Goal: Feedback & Contribution: Submit feedback/report problem

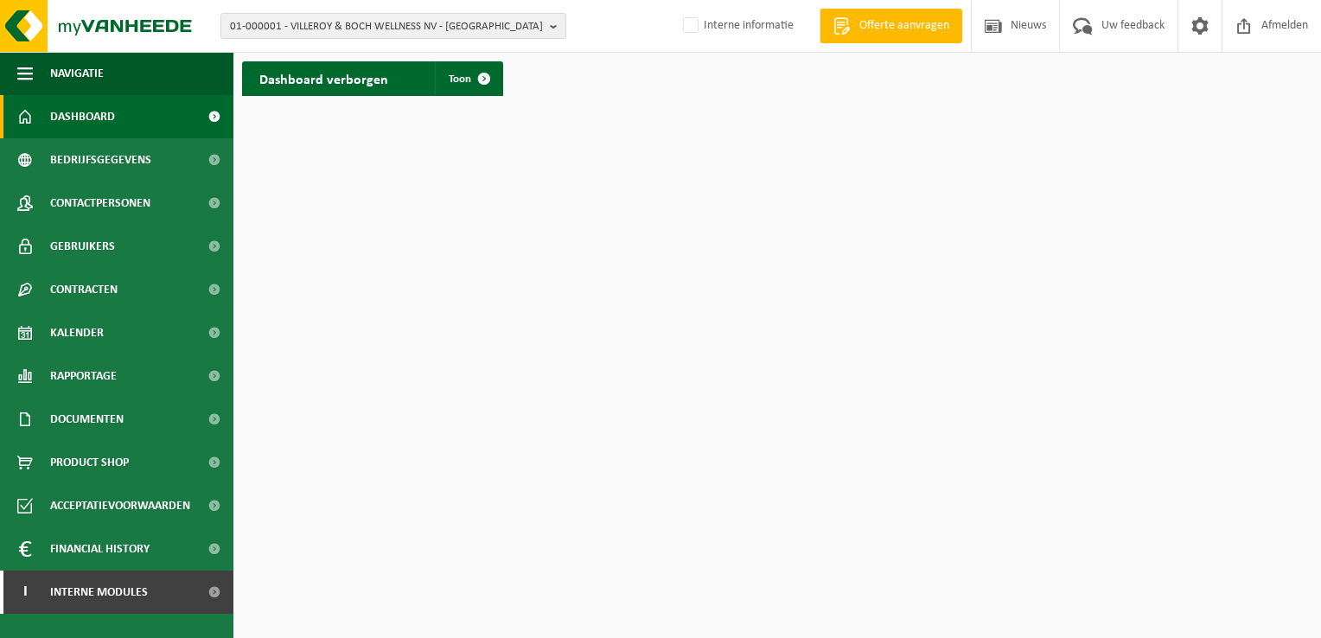
drag, startPoint x: 548, startPoint y: 24, endPoint x: 530, endPoint y: 47, distance: 28.9
click at [550, 24] on button "01-000001 - VILLEROY & BOCH WELLNESS NV - ROESELARE" at bounding box center [393, 26] width 346 height 26
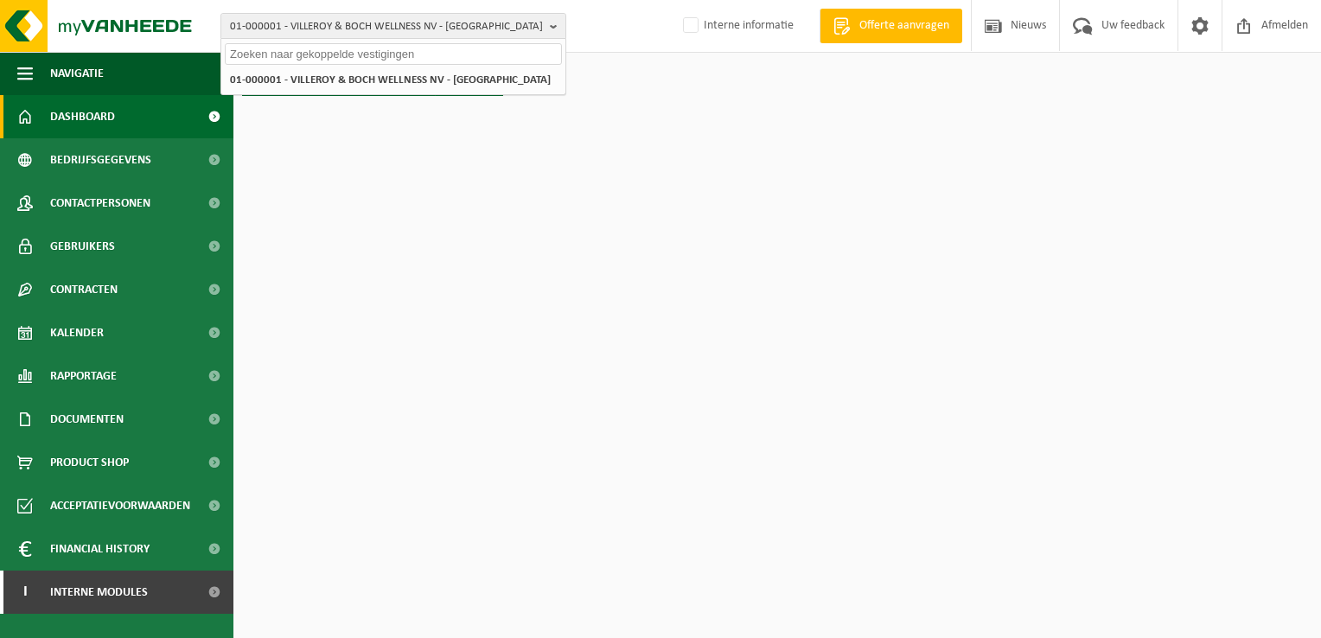
click at [525, 50] on input "text" at bounding box center [393, 54] width 337 height 22
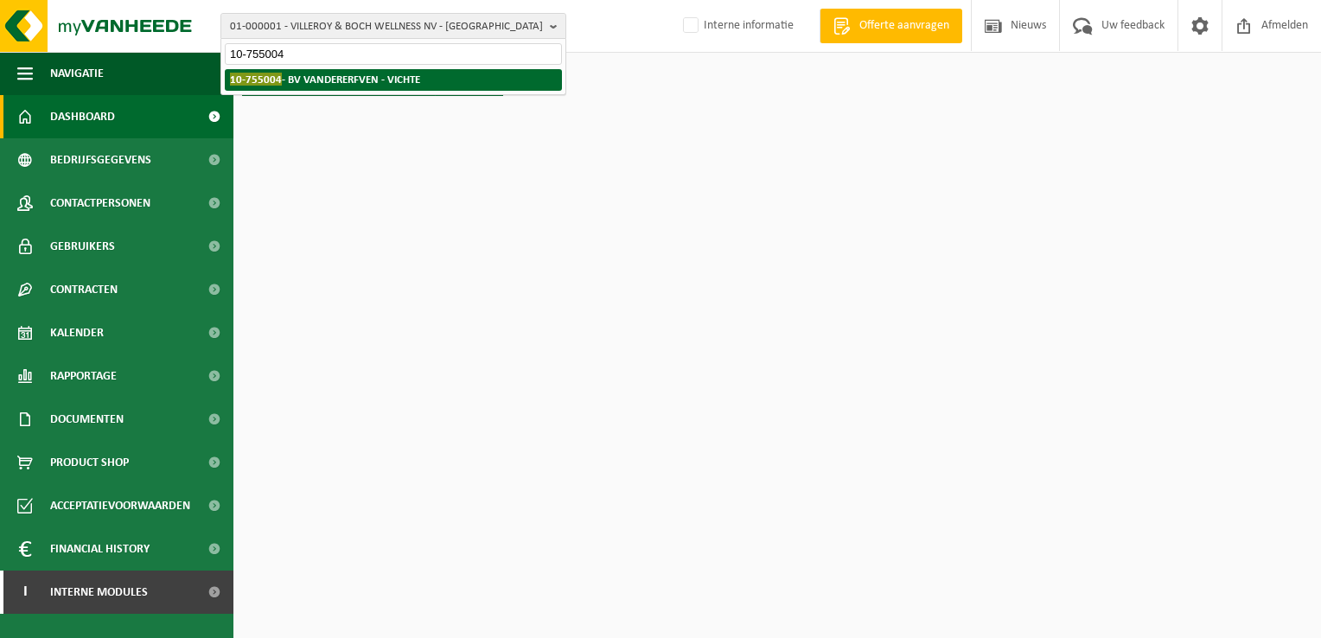
type input "10-755004"
click at [370, 79] on strong "10-755004 - BV VANDERERFVEN - VICHTE" at bounding box center [325, 79] width 190 height 13
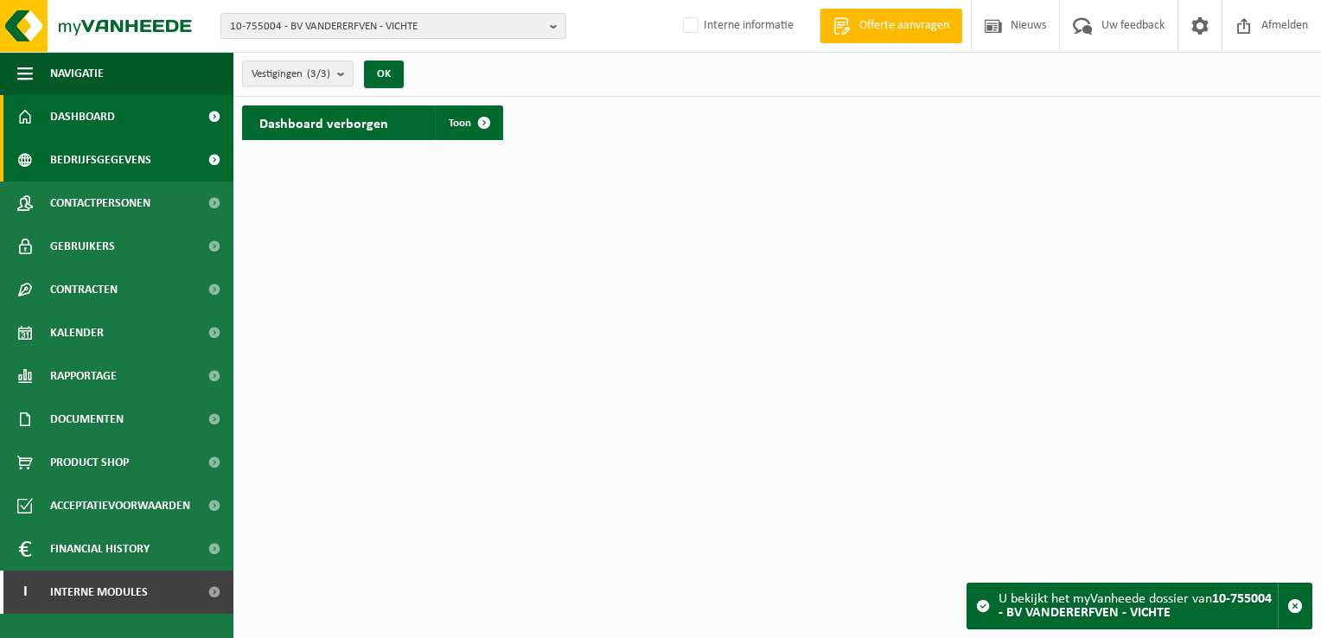
click at [96, 162] on span "Bedrijfsgegevens" at bounding box center [100, 159] width 101 height 43
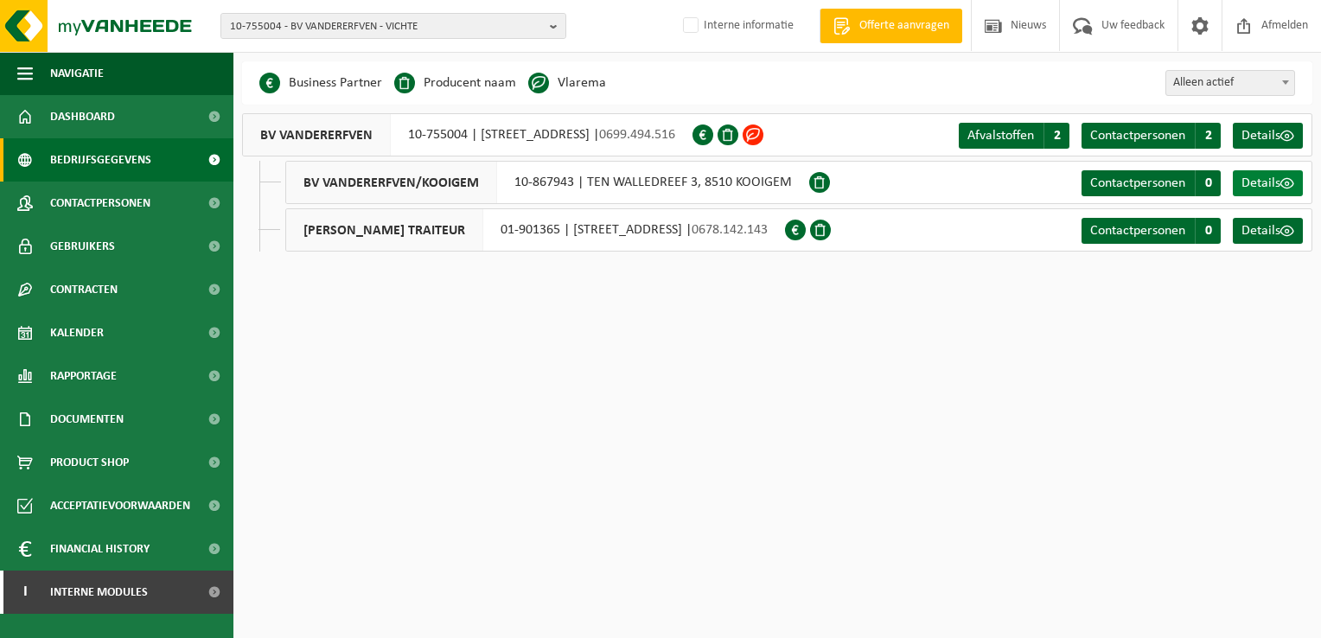
click at [1286, 185] on span at bounding box center [1287, 183] width 14 height 14
click at [1028, 140] on span "Afvalstoffen" at bounding box center [1000, 136] width 67 height 14
click at [101, 205] on span "Contactpersonen" at bounding box center [100, 202] width 100 height 43
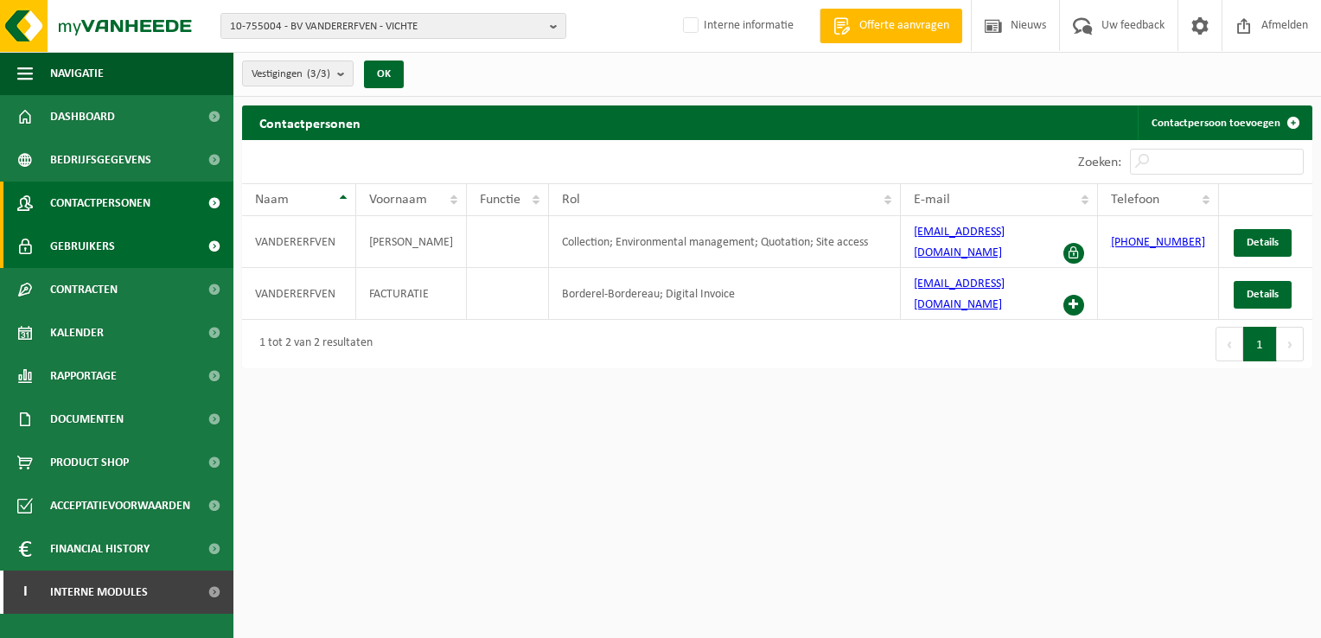
click at [87, 243] on span "Gebruikers" at bounding box center [82, 246] width 65 height 43
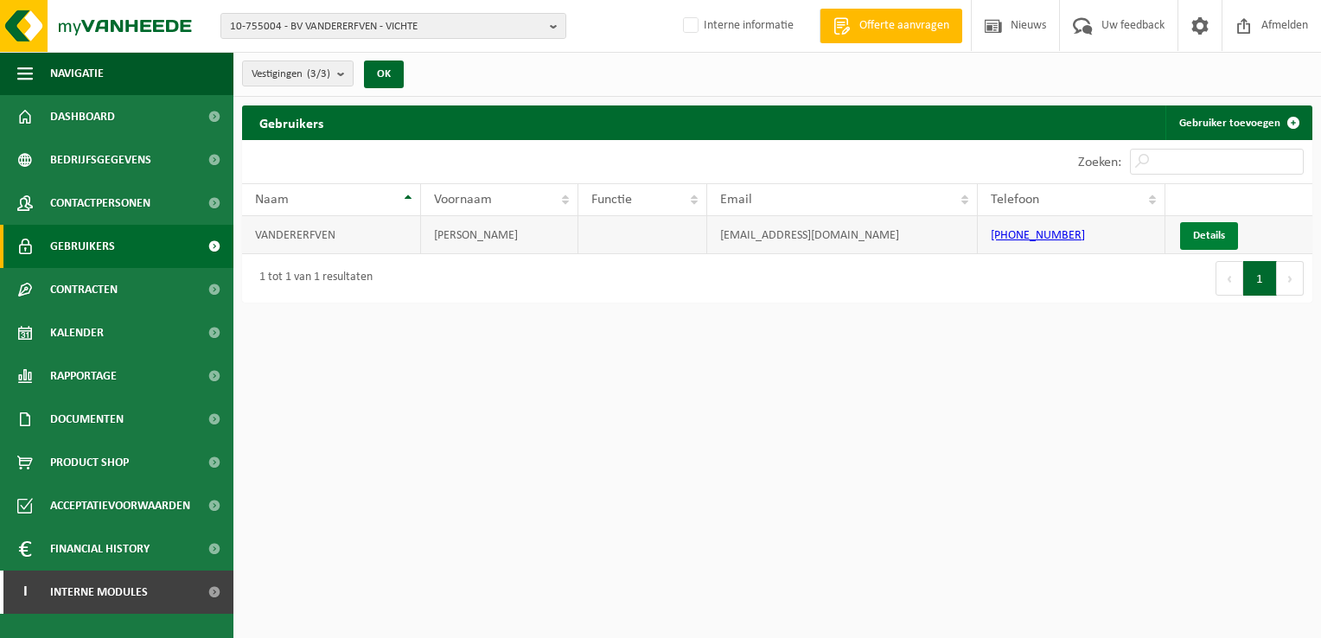
click at [1211, 240] on link "Details" at bounding box center [1209, 236] width 58 height 28
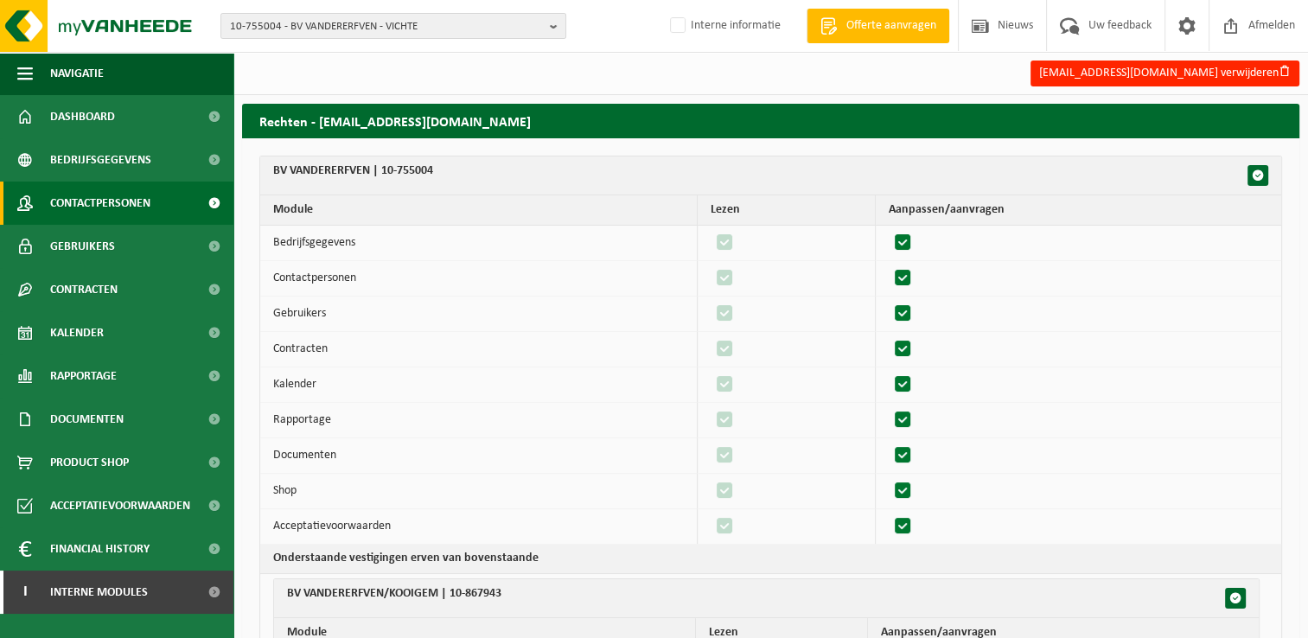
click at [118, 199] on span "Contactpersonen" at bounding box center [100, 202] width 100 height 43
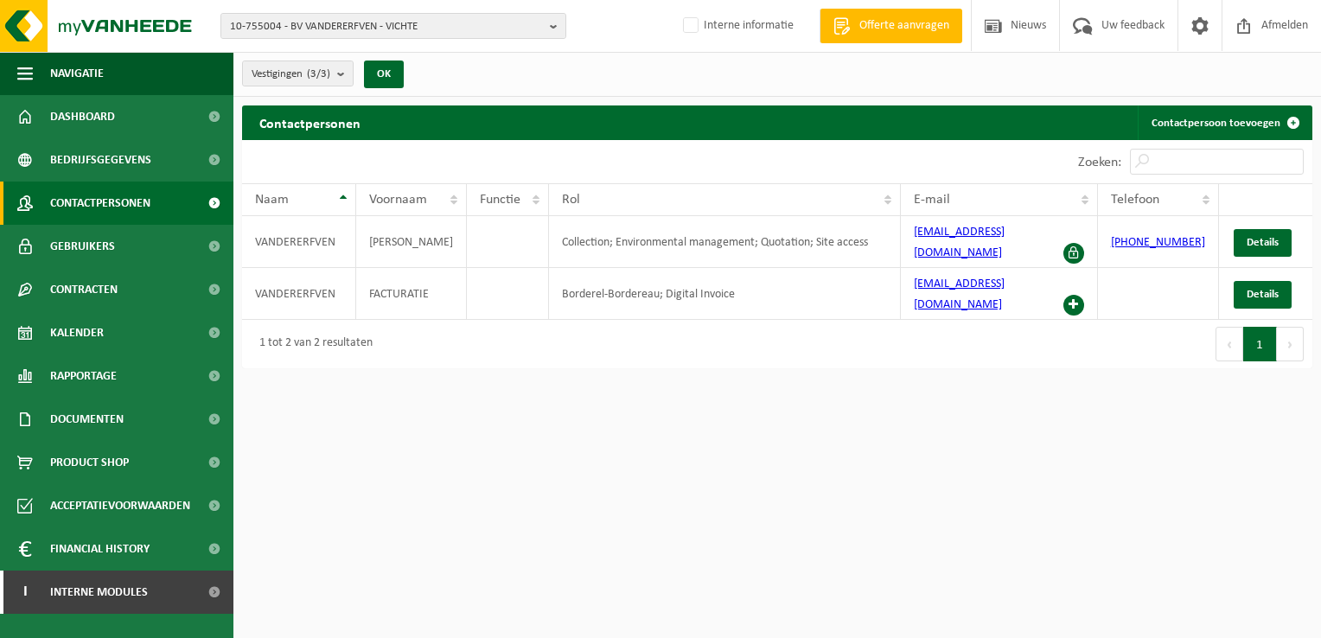
click at [130, 201] on span "Contactpersonen" at bounding box center [100, 202] width 100 height 43
click at [1212, 117] on link "Contactpersoon toevoegen" at bounding box center [1223, 122] width 173 height 35
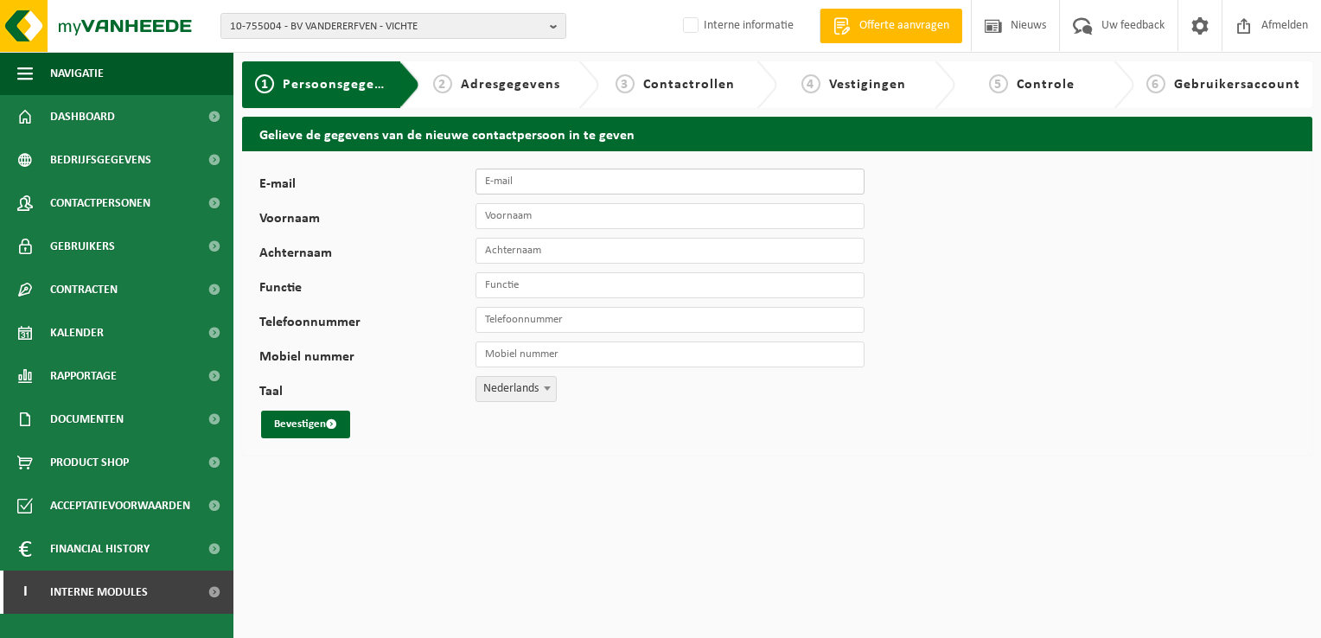
click at [698, 182] on input "E-mail" at bounding box center [669, 182] width 389 height 26
paste input "[PERSON_NAME][EMAIL_ADDRESS][DOMAIN_NAME]"
type input "[PERSON_NAME][EMAIL_ADDRESS][DOMAIN_NAME]"
click at [611, 213] on input "Voornaam" at bounding box center [669, 216] width 389 height 26
click at [996, 378] on div "E-mail gilles@traiteur-vincent.eu Voornaam Achternaam Functie Telefoonnummer Mo…" at bounding box center [777, 303] width 1070 height 304
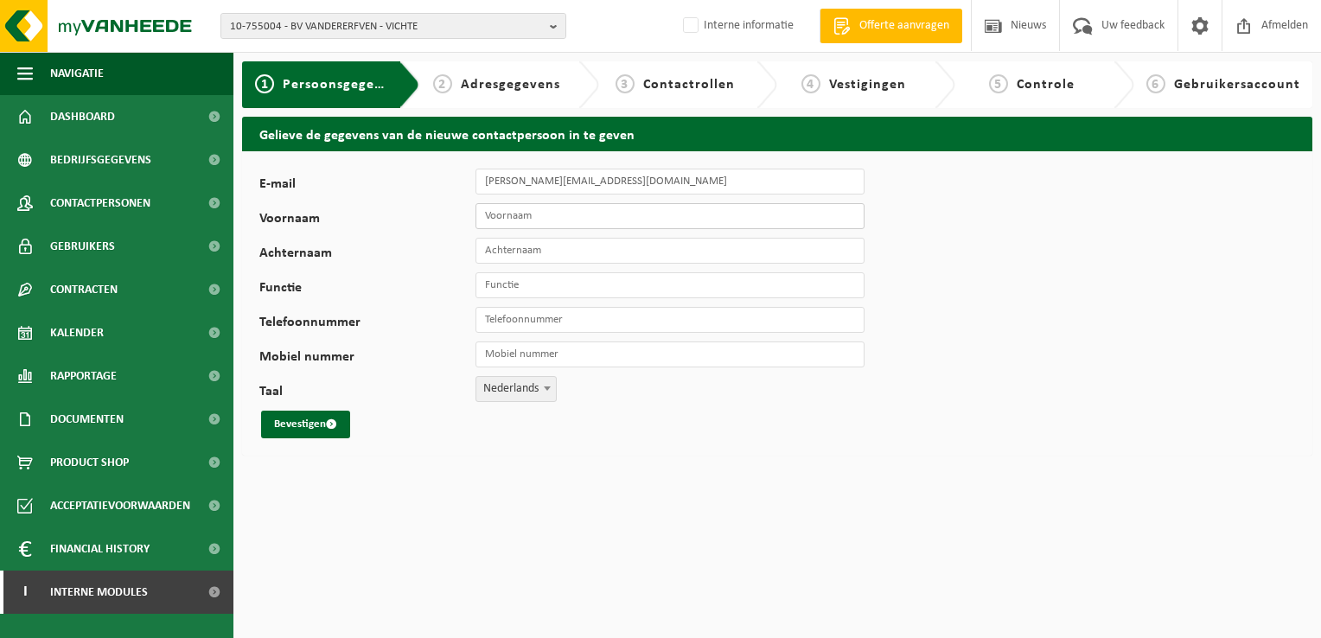
click at [573, 211] on input "Voornaam" at bounding box center [669, 216] width 389 height 26
type input "Gilles"
click at [608, 249] on input "Achternaam" at bounding box center [669, 251] width 389 height 26
paste input "Vandererfven"
type input "Vandererfven"
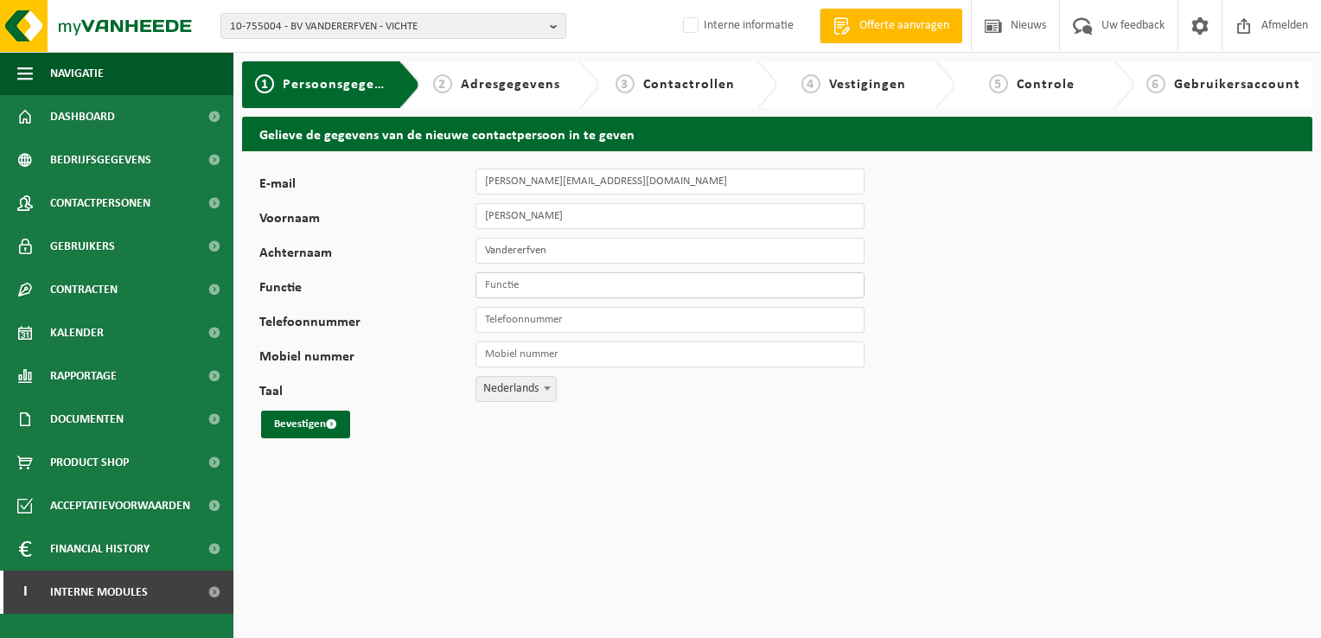
click at [583, 288] on input "Functie" at bounding box center [669, 285] width 389 height 26
click at [538, 288] on input "Functie" at bounding box center [669, 285] width 389 height 26
type input "Zaakvoerder"
click at [608, 317] on input "Telefoonnummer" at bounding box center [669, 320] width 389 height 26
click at [580, 351] on input "Mobiel nummer" at bounding box center [669, 354] width 389 height 26
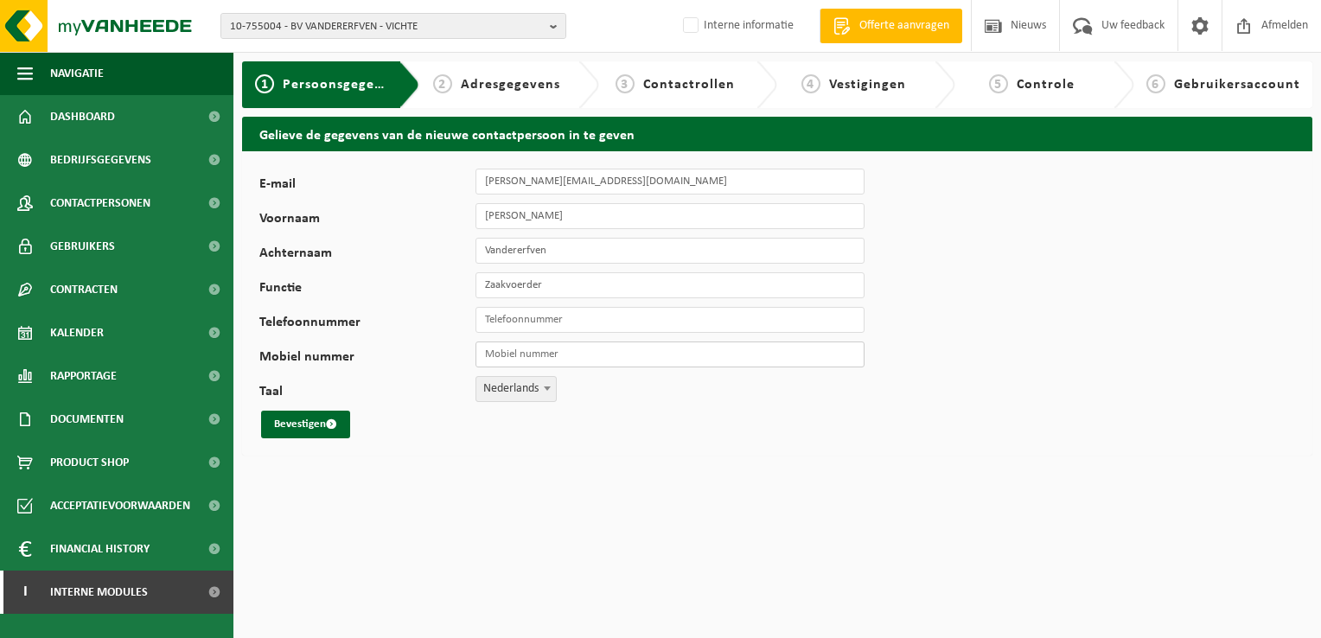
paste input "0472/56.11.82"
type input "0472/56.11.82"
click at [318, 430] on button "Bevestigen" at bounding box center [305, 425] width 89 height 28
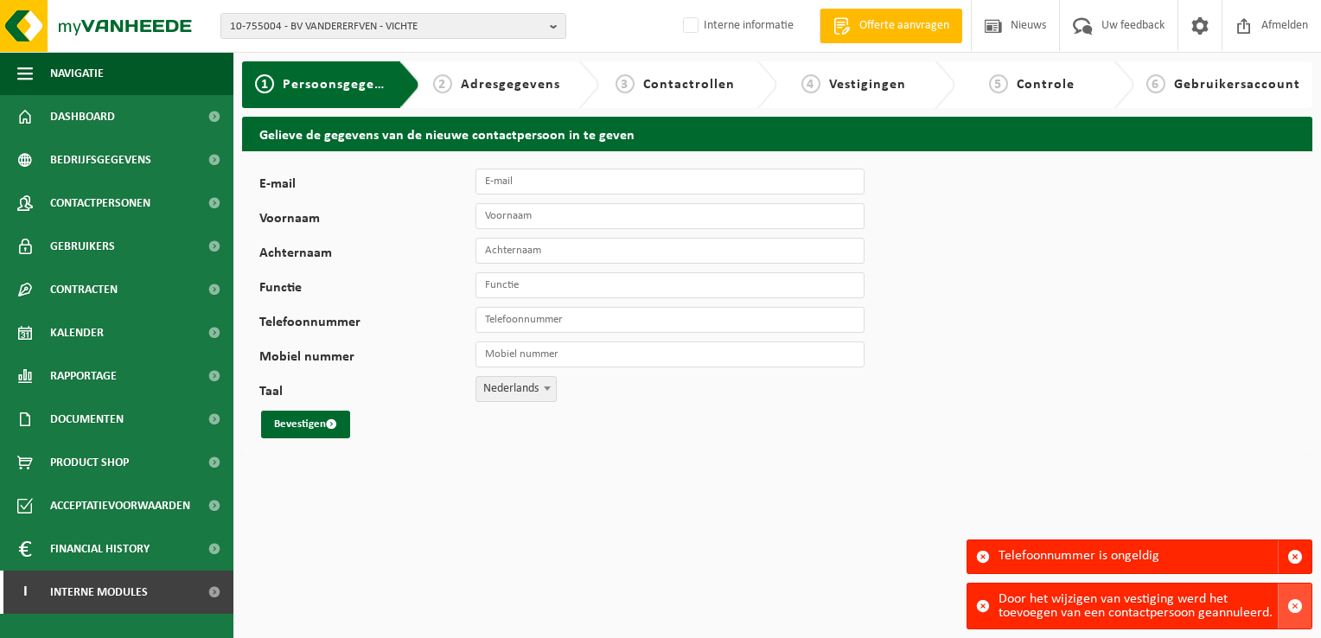
click at [1292, 607] on span "button" at bounding box center [1295, 606] width 16 height 16
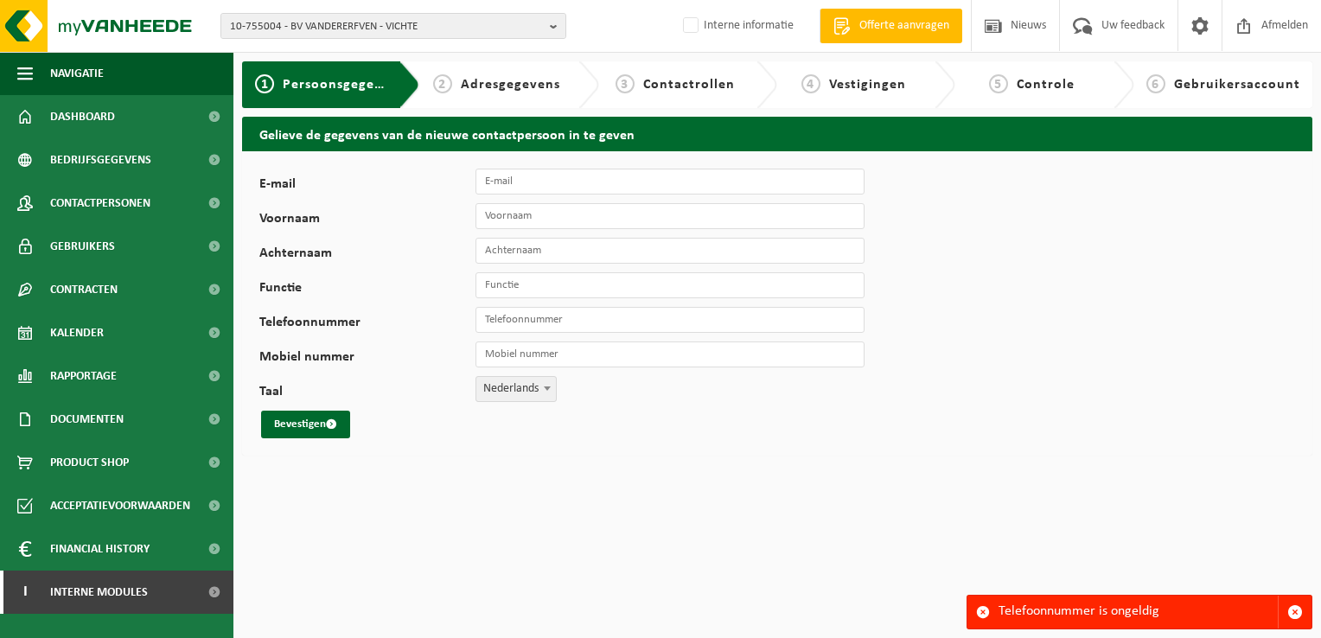
drag, startPoint x: 1296, startPoint y: 603, endPoint x: 1271, endPoint y: 596, distance: 26.0
click at [1296, 603] on button "button" at bounding box center [1294, 611] width 34 height 33
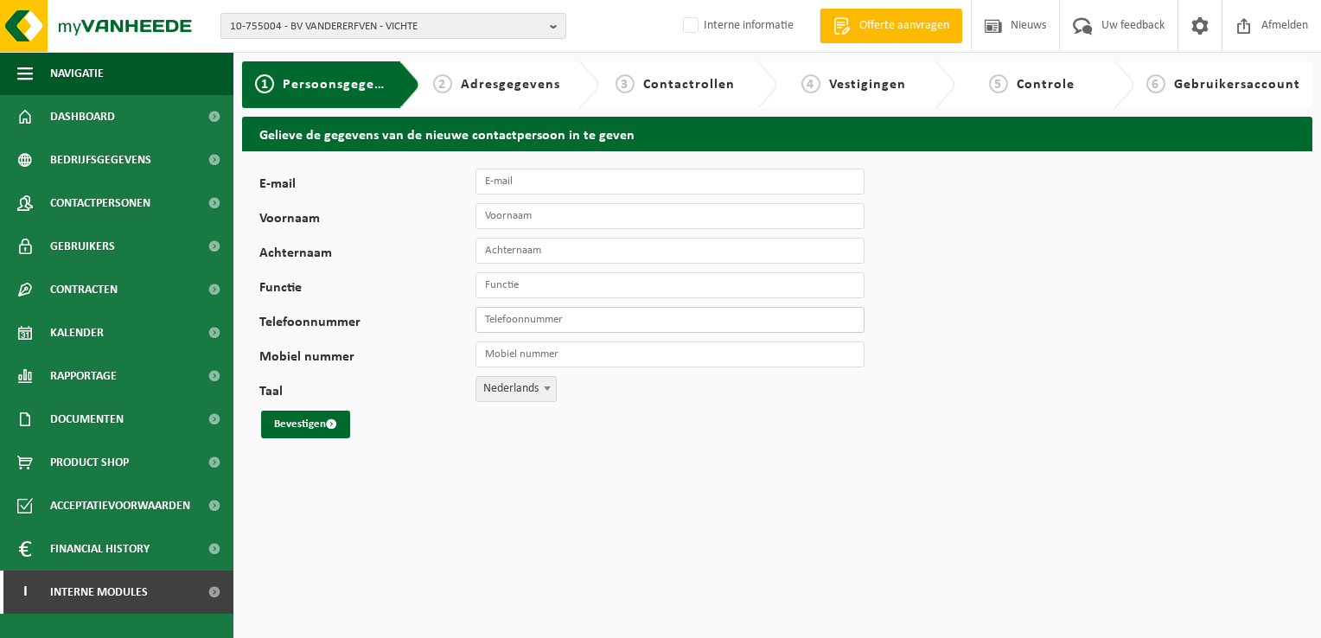
click at [608, 322] on input "Telefoonnummer" at bounding box center [669, 320] width 389 height 26
click at [883, 401] on div "E-mail Voornaam Achternaam Functie Telefoonnummer Mobiel nummer Taal Nederlands…" at bounding box center [777, 303] width 1070 height 304
click at [569, 356] on input "Mobiel nummer" at bounding box center [669, 354] width 389 height 26
paste input "0472/56.11.82"
type input "[PHONE_NUMBER]"
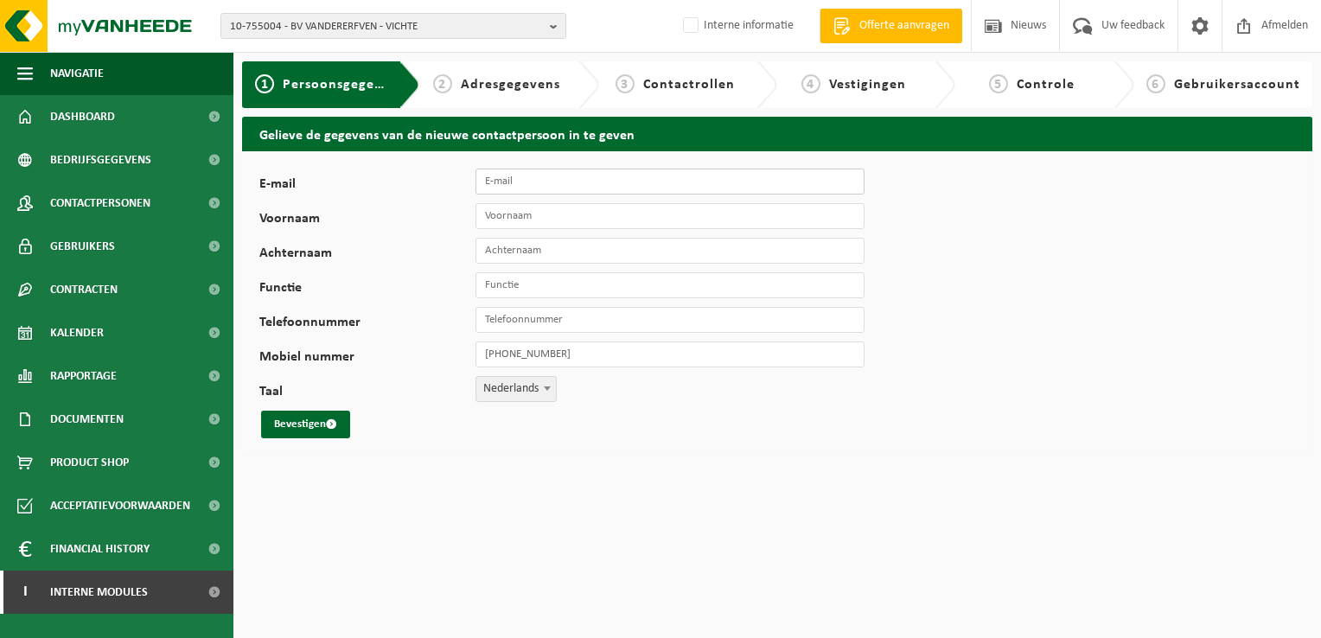
click at [671, 179] on input "E-mail" at bounding box center [669, 182] width 389 height 26
paste input "[PERSON_NAME][EMAIL_ADDRESS][DOMAIN_NAME]"
type input "[PERSON_NAME][EMAIL_ADDRESS][DOMAIN_NAME]"
click at [976, 351] on div "E-mail gilles@traiteur-vincent.eu Voornaam Achternaam Functie Telefoonnummer Mo…" at bounding box center [777, 303] width 1070 height 304
click at [577, 223] on input "Voornaam" at bounding box center [669, 216] width 389 height 26
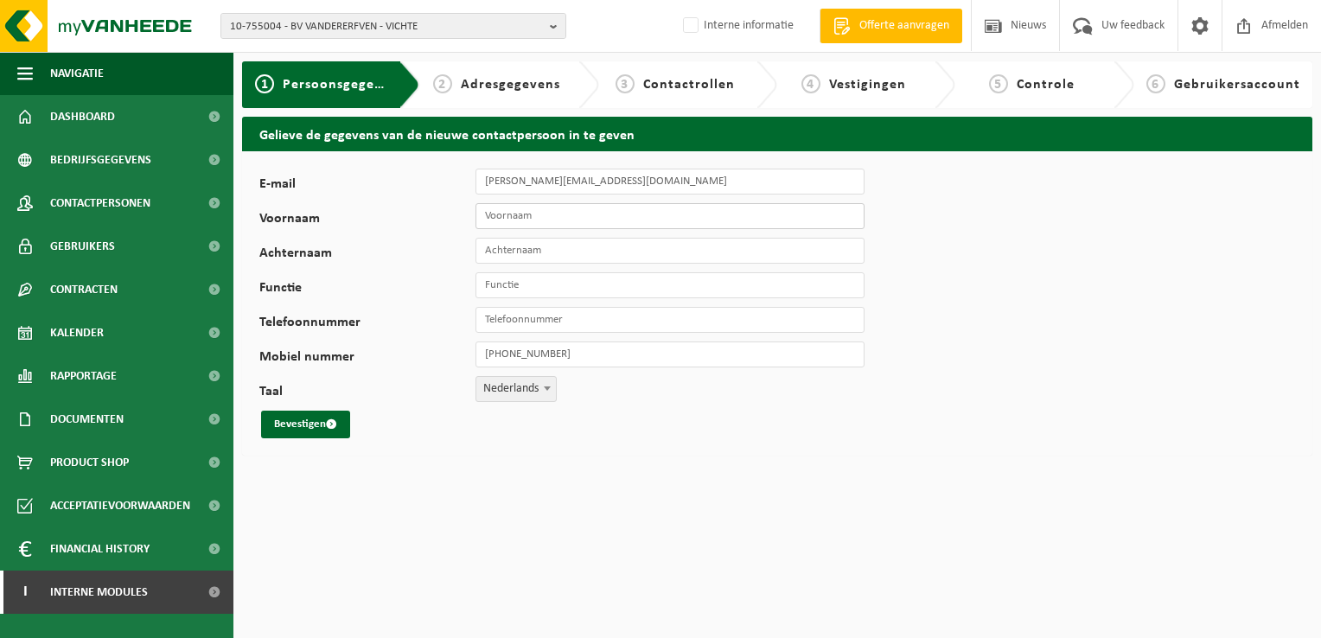
type input "Gilles"
type input "Vandererfven"
type input "Zaakvoerder"
click at [297, 423] on button "Bevestigen" at bounding box center [305, 425] width 89 height 28
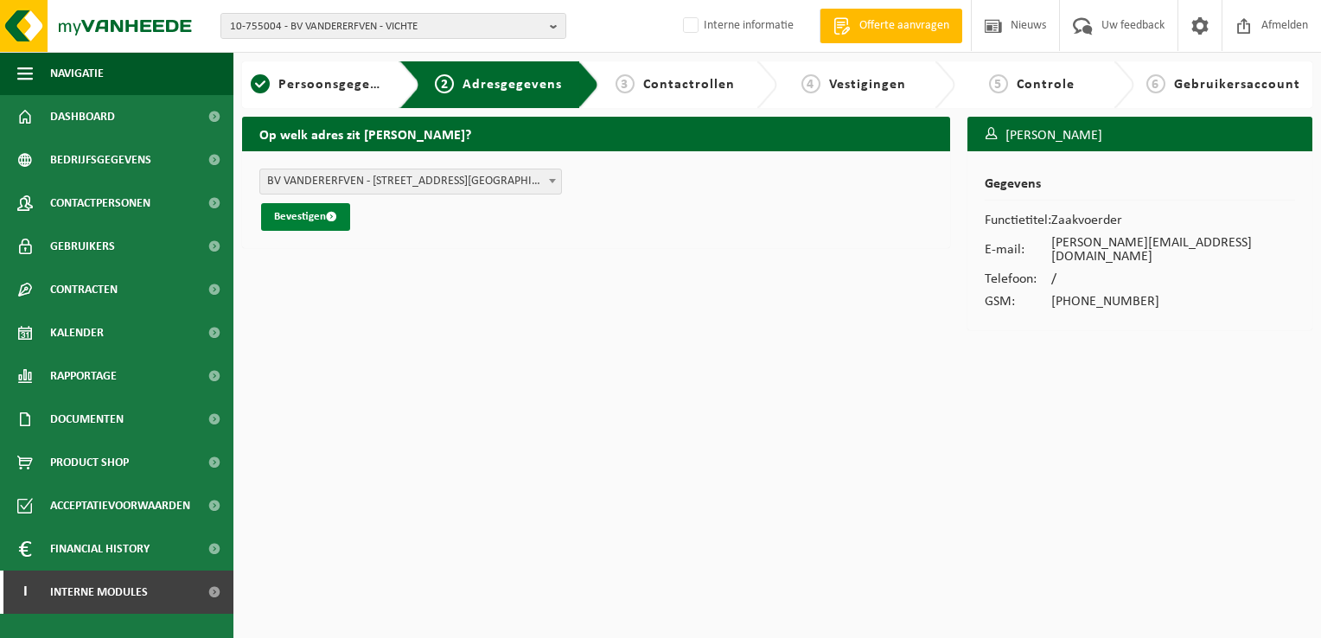
click at [308, 213] on button "Bevestigen" at bounding box center [305, 217] width 89 height 28
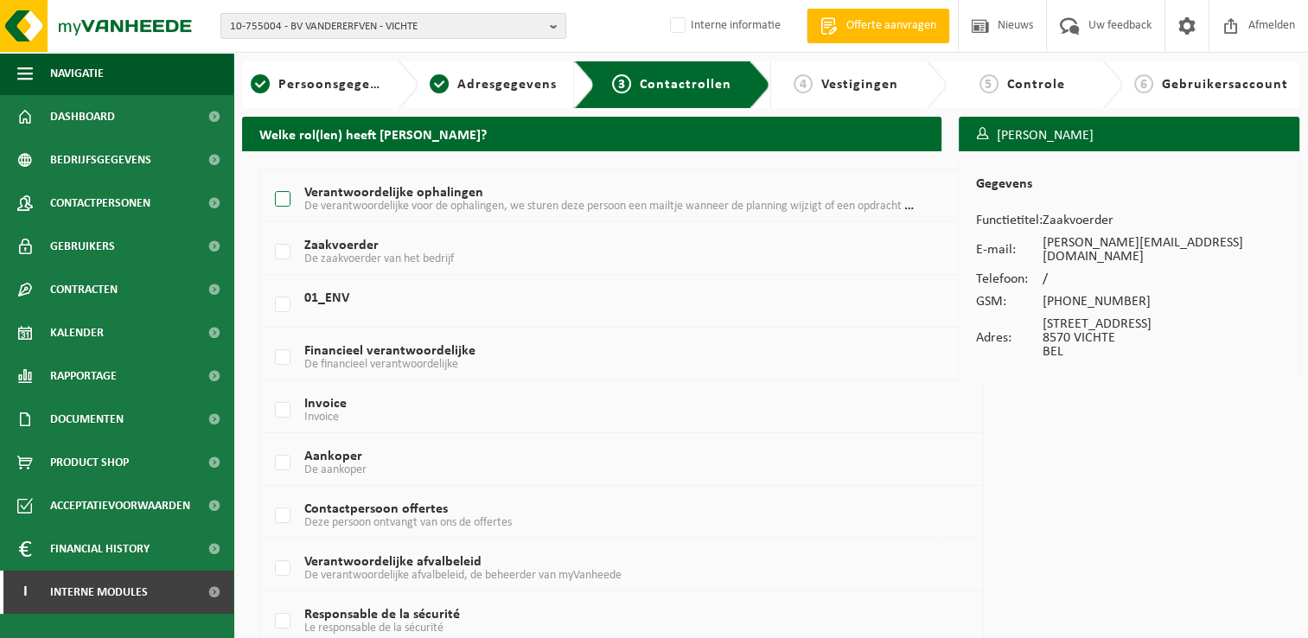
drag, startPoint x: 290, startPoint y: 197, endPoint x: 278, endPoint y: 205, distance: 13.7
click at [286, 198] on label "Verantwoordelijke ophalingen De verantwoordelijke voor de ophalingen, we sturen…" at bounding box center [592, 200] width 642 height 26
click at [269, 178] on input "Verantwoordelijke ophalingen De verantwoordelijke voor de ophalingen, we sturen…" at bounding box center [268, 177] width 1 height 1
checkbox input "true"
click at [273, 251] on label "Zaakvoerder De zaakvoerder van het bedrijf" at bounding box center [592, 252] width 642 height 26
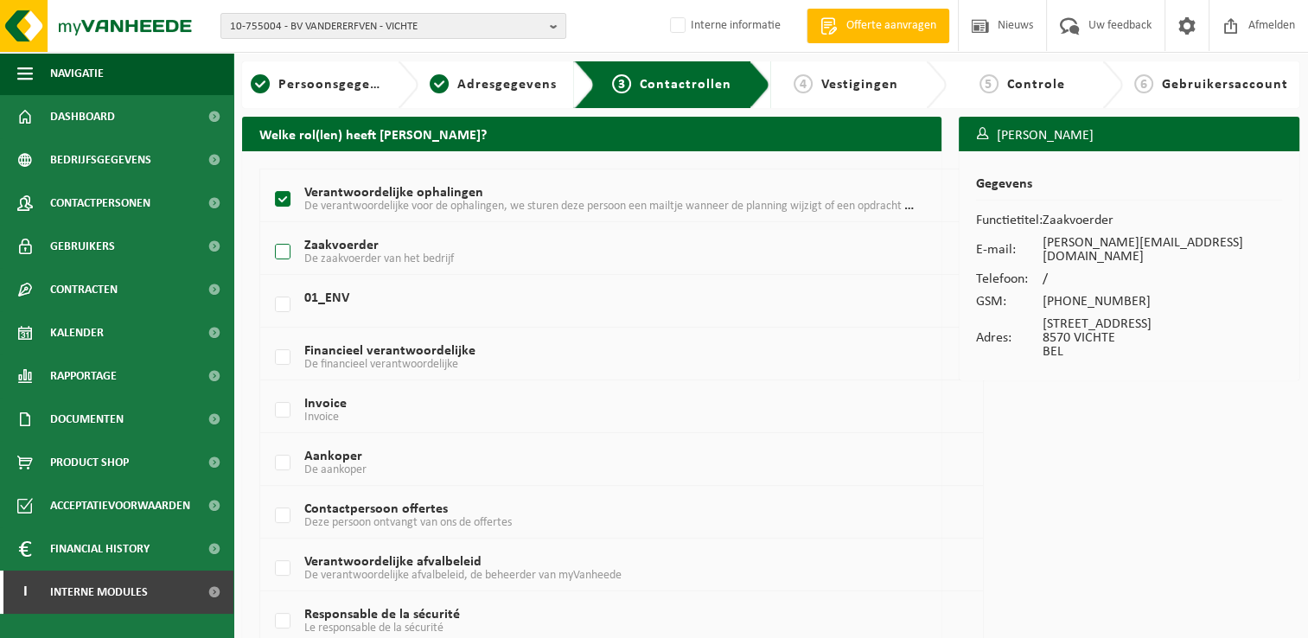
click at [269, 231] on input "Zaakvoerder De zaakvoerder van het bedrijf" at bounding box center [268, 230] width 1 height 1
checkbox input "true"
click at [283, 512] on label "Contactpersoon offertes Deze persoon ontvangt van ons de offertes" at bounding box center [592, 516] width 642 height 26
click at [269, 494] on input "Contactpersoon offertes Deze persoon ontvangt van ons de offertes" at bounding box center [268, 493] width 1 height 1
checkbox input "true"
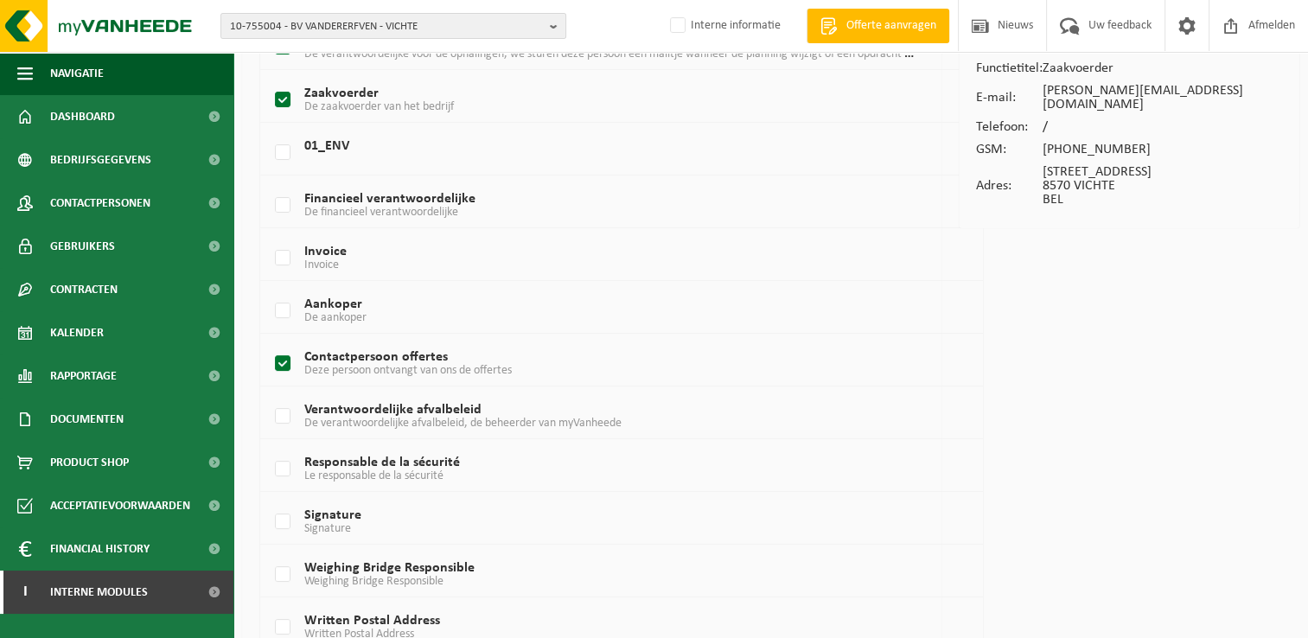
scroll to position [173, 0]
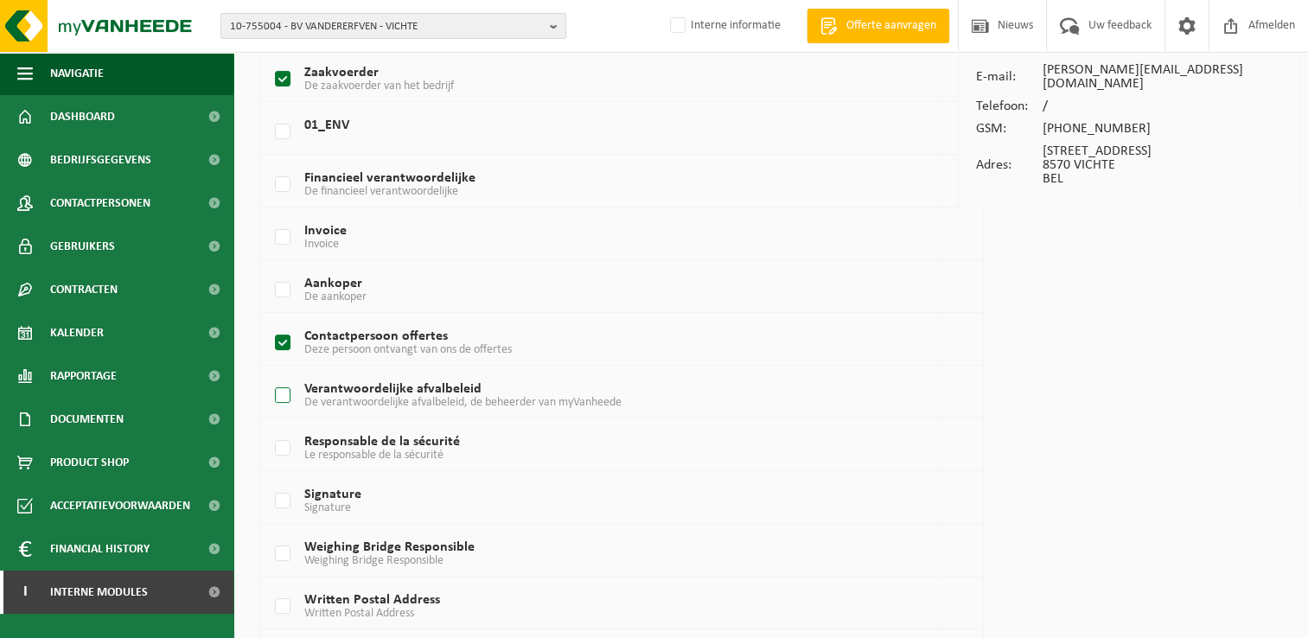
click at [285, 392] on label "Verantwoordelijke afvalbeleid De verantwoordelijke afvalbeleid, de beheerder va…" at bounding box center [592, 396] width 642 height 26
click at [269, 374] on input "Verantwoordelijke afvalbeleid De verantwoordelijke afvalbeleid, de beheerder va…" at bounding box center [268, 373] width 1 height 1
checkbox input "true"
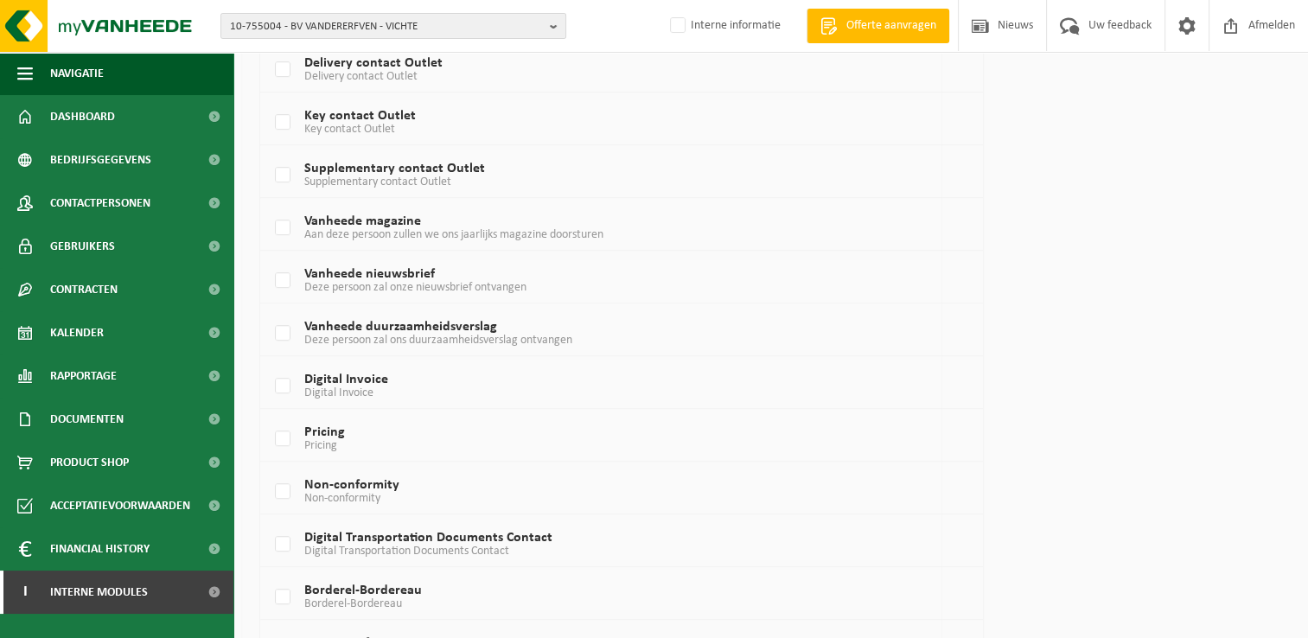
scroll to position [933, 0]
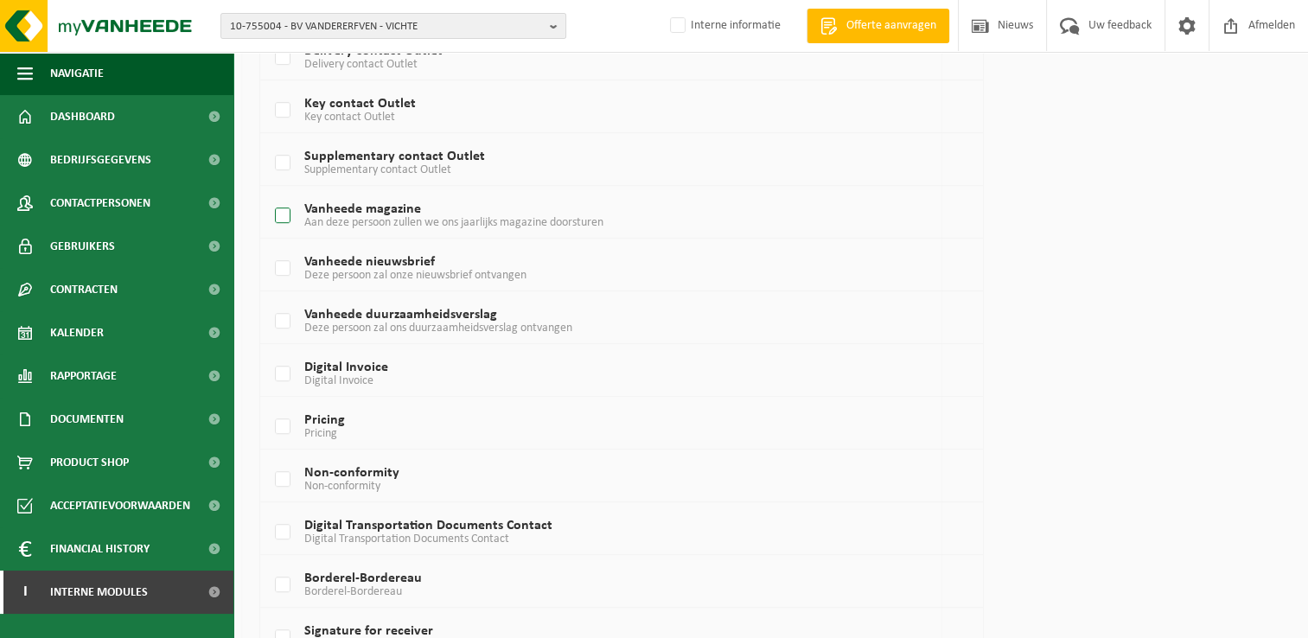
click at [276, 209] on label "Vanheede magazine Aan deze persoon zullen we ons jaarlijks magazine doorsturen" at bounding box center [592, 216] width 642 height 26
click at [269, 194] on input "Vanheede magazine Aan deze persoon zullen we ons jaarlijks magazine doorsturen" at bounding box center [268, 194] width 1 height 1
checkbox input "true"
click at [283, 258] on label "Vanheede nieuwsbrief Deze persoon zal onze nieuwsbrief ontvangen" at bounding box center [592, 269] width 642 height 26
click at [269, 247] on input "Vanheede nieuwsbrief Deze persoon zal onze nieuwsbrief ontvangen" at bounding box center [268, 246] width 1 height 1
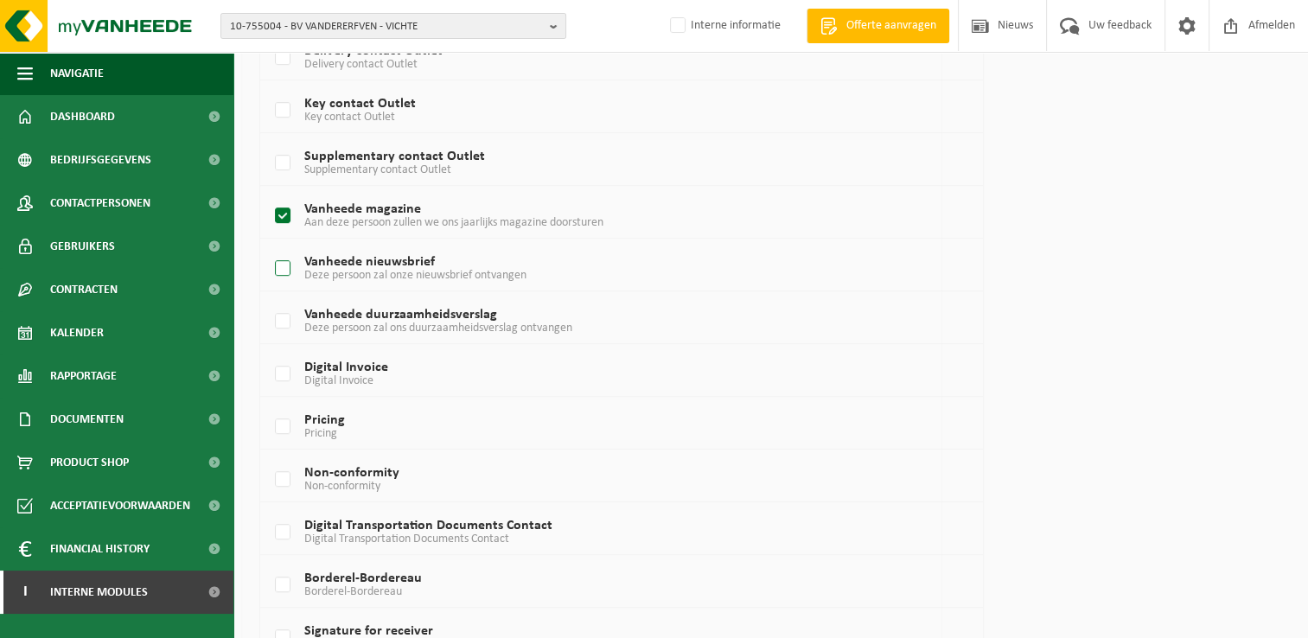
checkbox input "true"
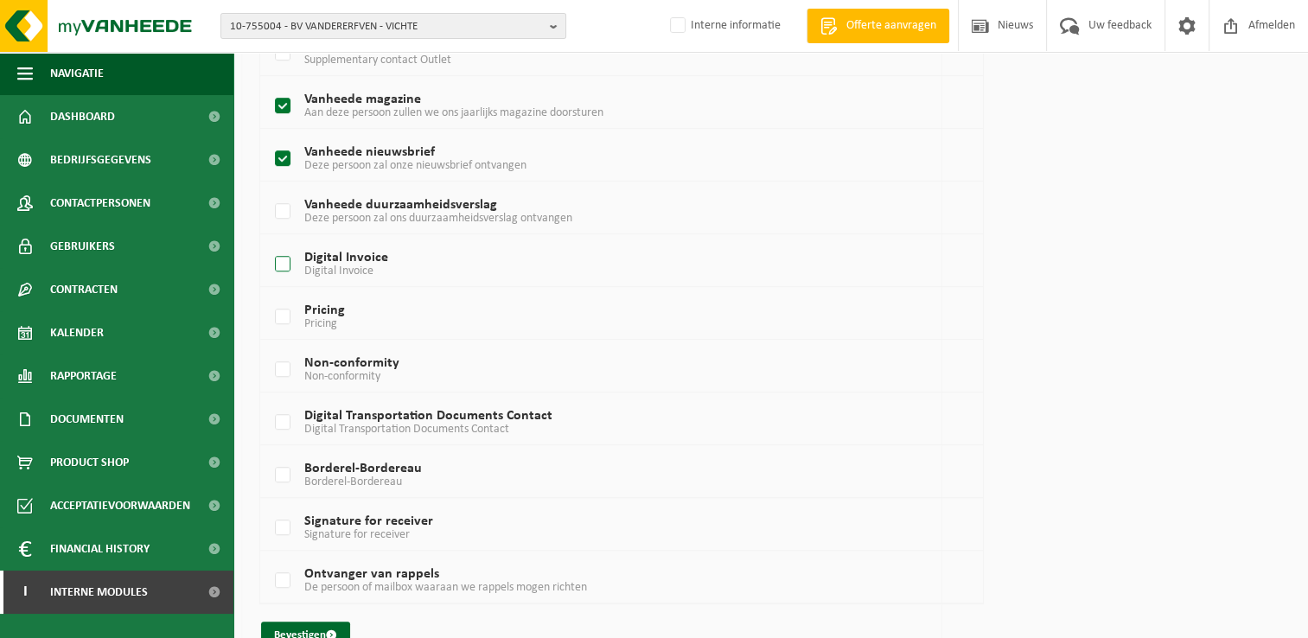
scroll to position [1073, 0]
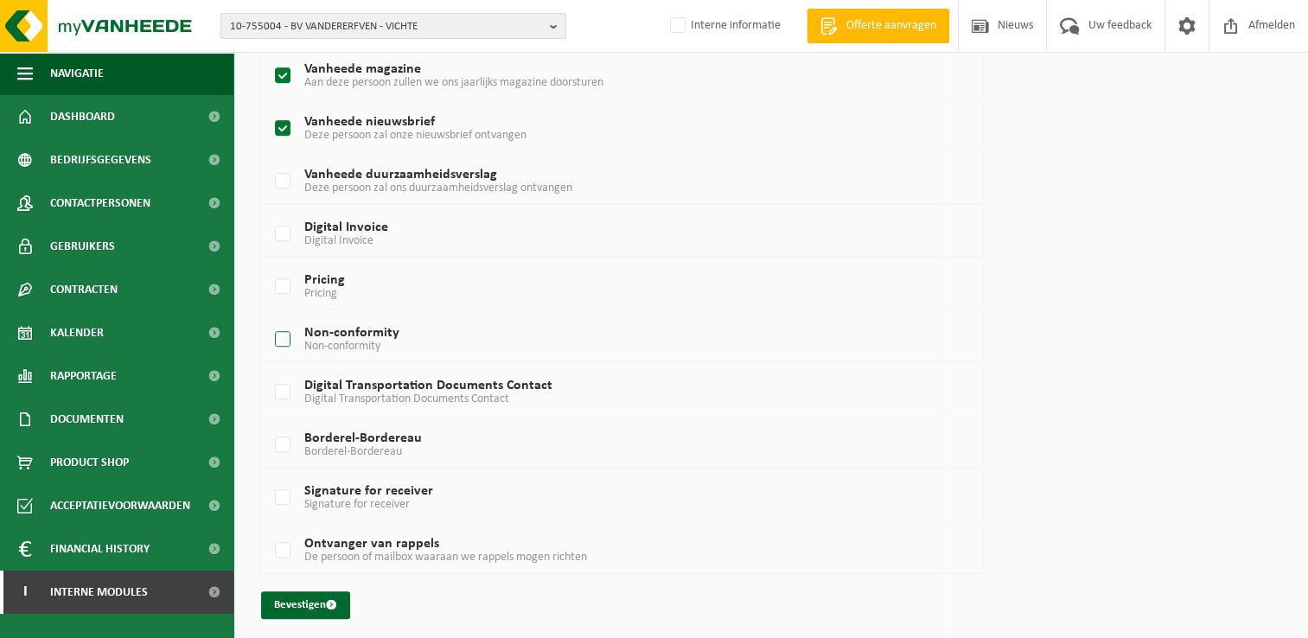
click at [282, 334] on label "Non-conformity Non-conformity" at bounding box center [592, 340] width 642 height 26
click at [269, 318] on input "Non-conformity Non-conformity" at bounding box center [268, 317] width 1 height 1
checkbox input "true"
click at [328, 599] on span "submit" at bounding box center [331, 604] width 11 height 11
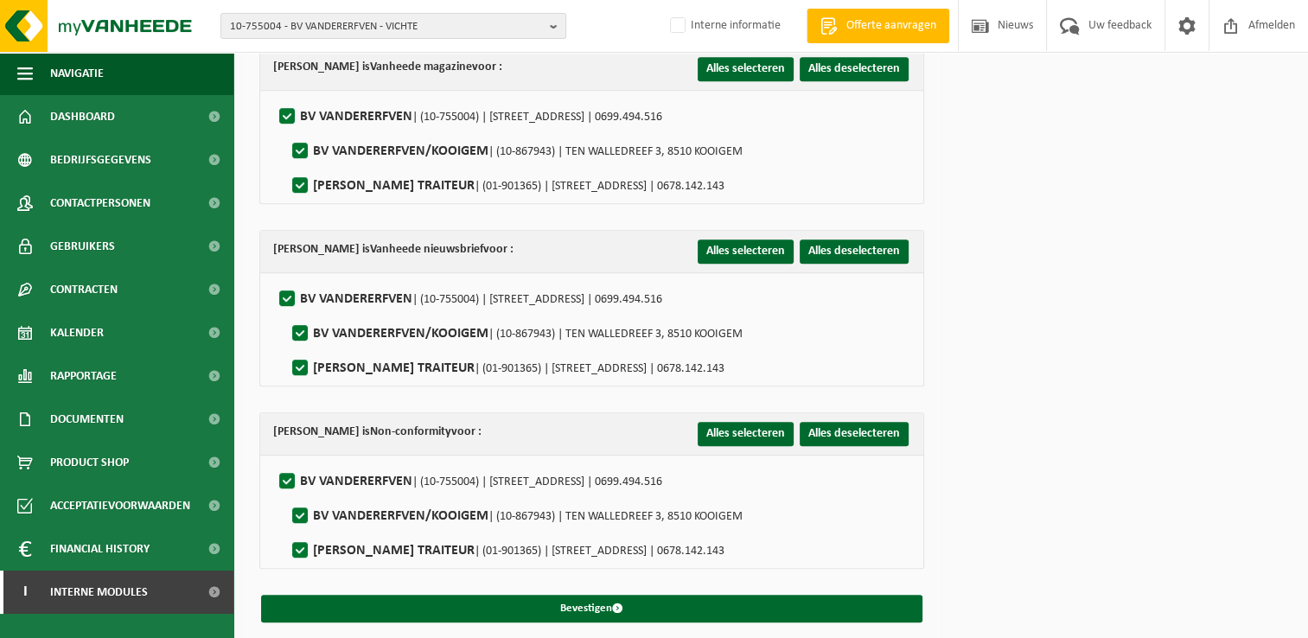
scroll to position [854, 0]
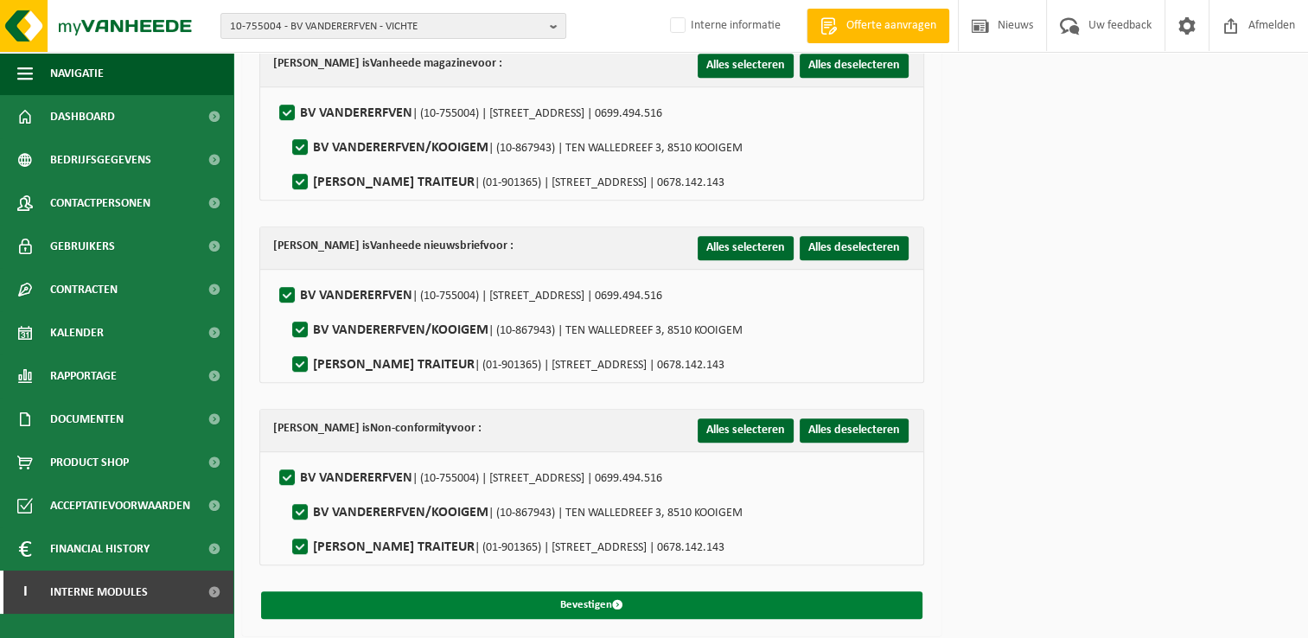
click at [608, 594] on button "Bevestigen" at bounding box center [591, 605] width 661 height 28
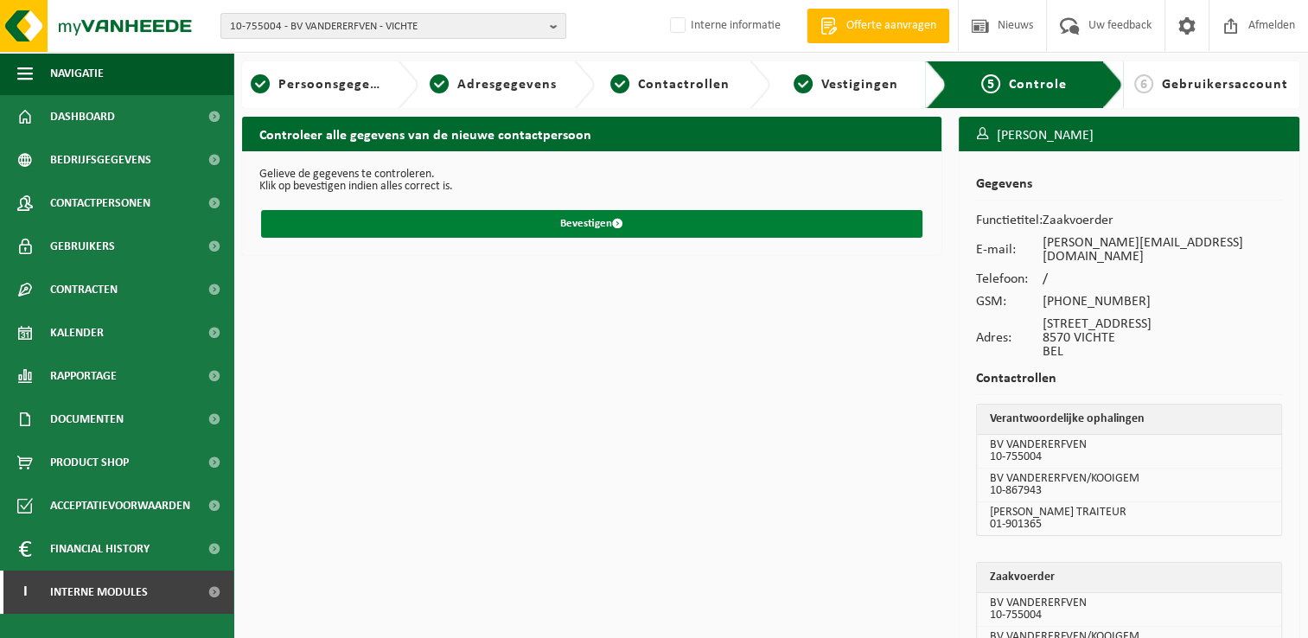
click at [615, 229] on span "submit" at bounding box center [617, 223] width 11 height 11
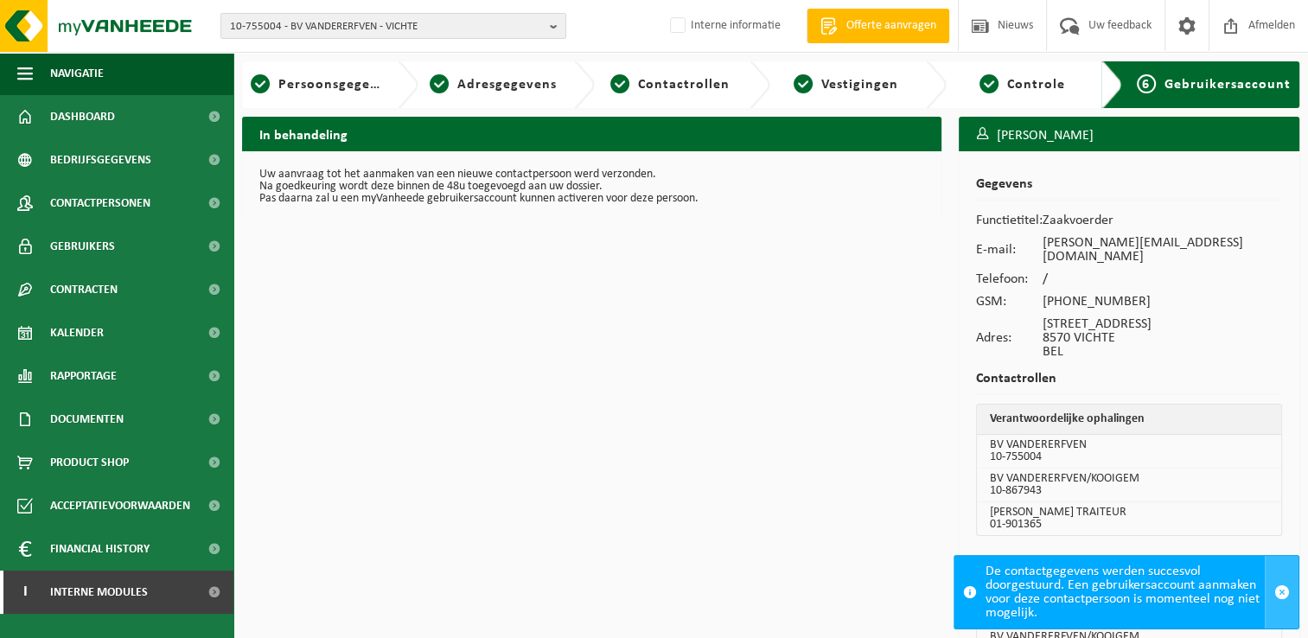
click at [1284, 591] on span "button" at bounding box center [1282, 592] width 16 height 16
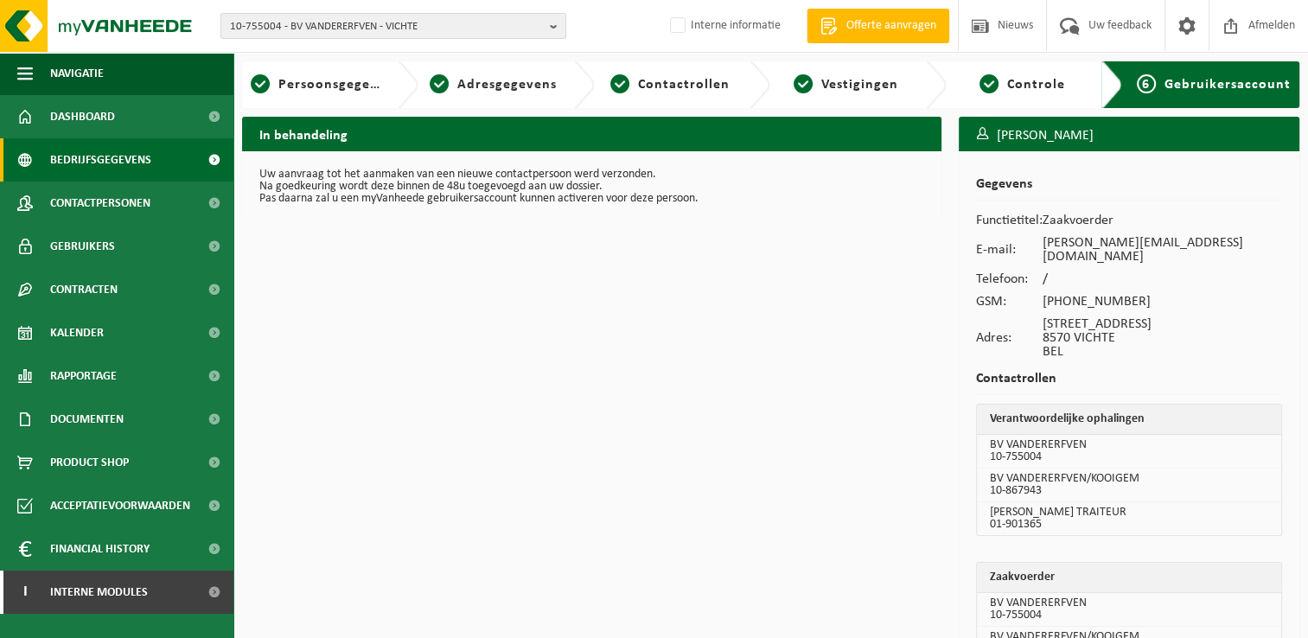
click at [97, 161] on span "Bedrijfsgegevens" at bounding box center [100, 159] width 101 height 43
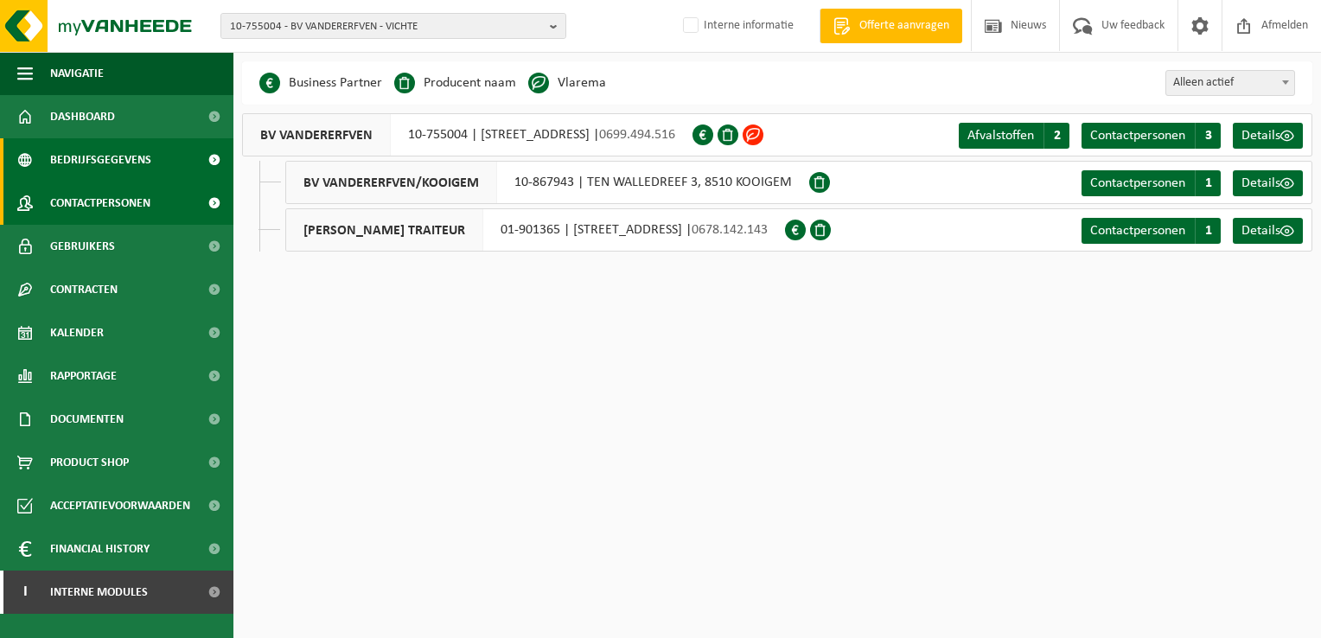
click at [94, 202] on span "Contactpersonen" at bounding box center [100, 202] width 100 height 43
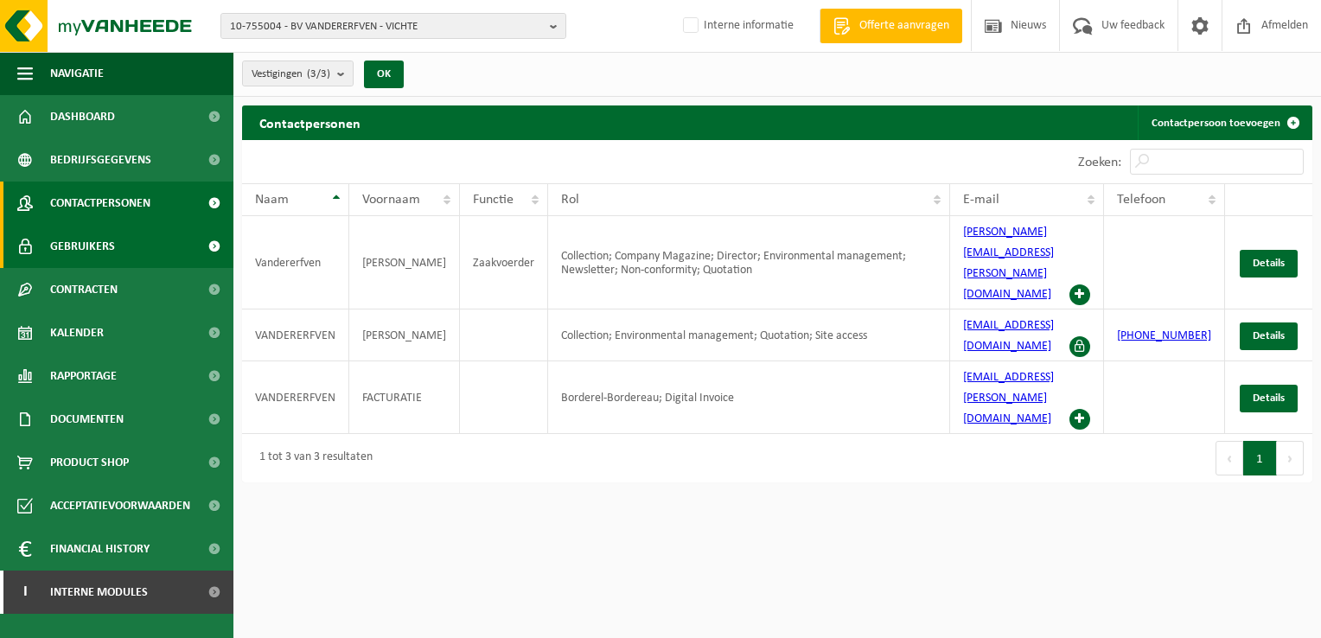
click at [91, 245] on span "Gebruikers" at bounding box center [82, 246] width 65 height 43
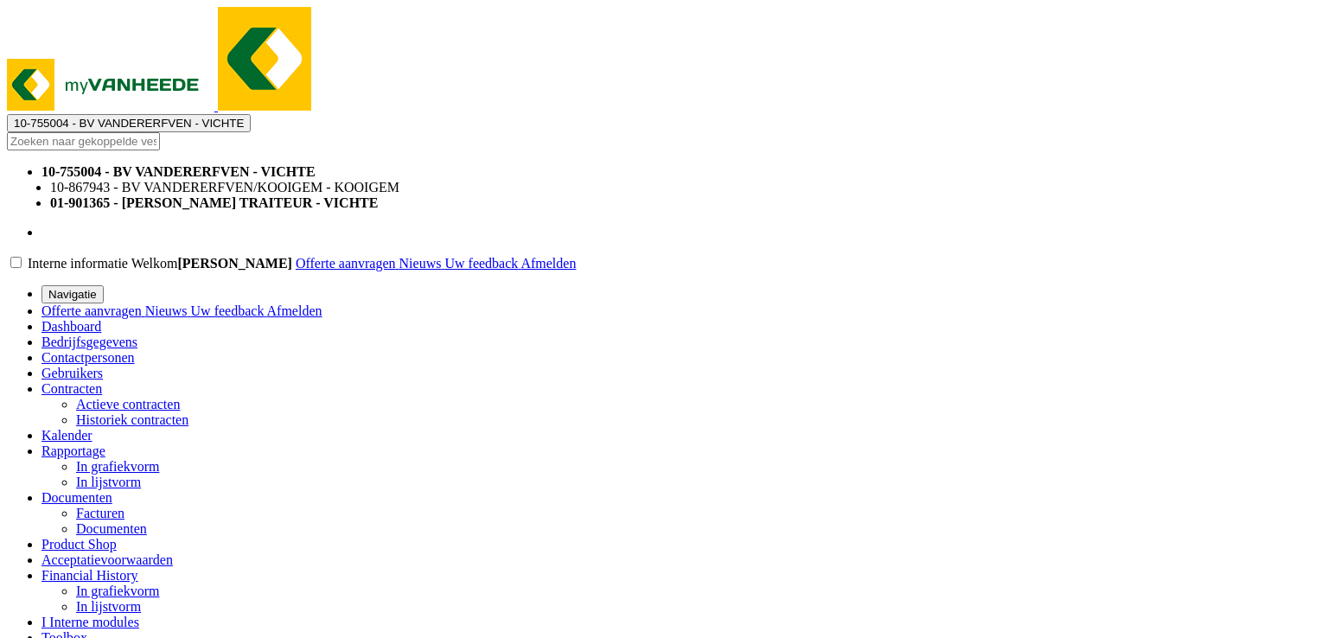
click at [90, 381] on span "Contracten" at bounding box center [71, 388] width 60 height 15
click at [100, 381] on span "Contracten" at bounding box center [71, 388] width 60 height 15
click at [90, 428] on span "Kalender" at bounding box center [66, 435] width 51 height 15
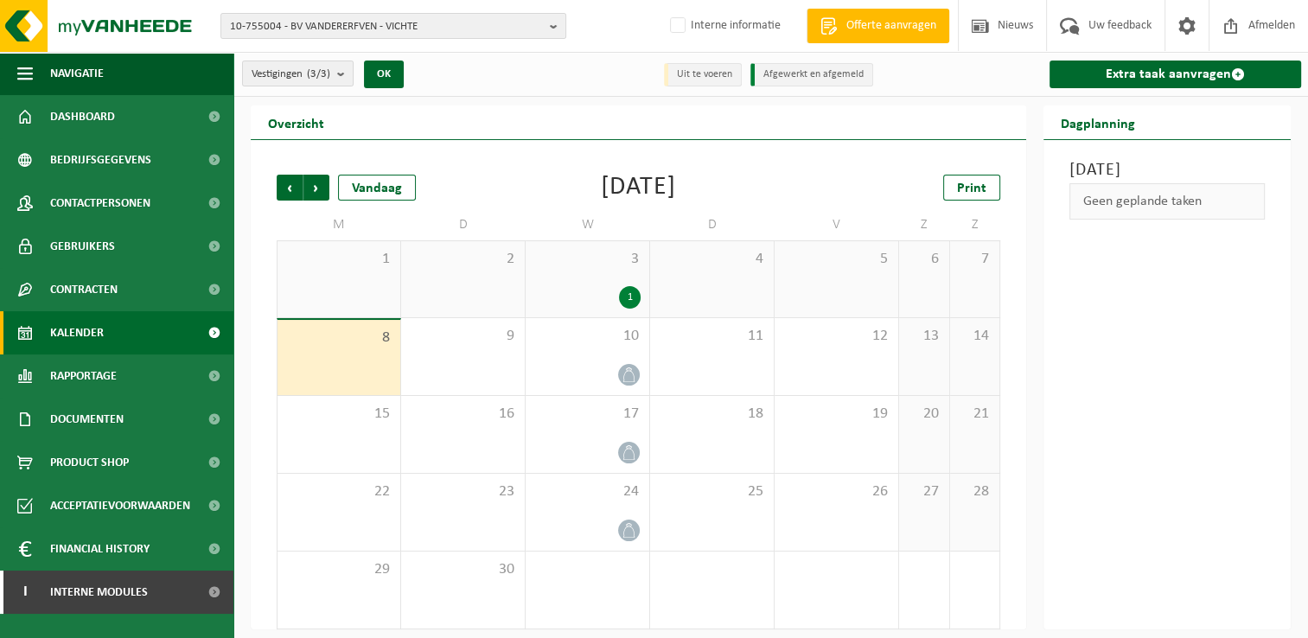
click at [90, 332] on span "Kalender" at bounding box center [77, 332] width 54 height 43
click at [105, 420] on span "Documenten" at bounding box center [86, 419] width 73 height 43
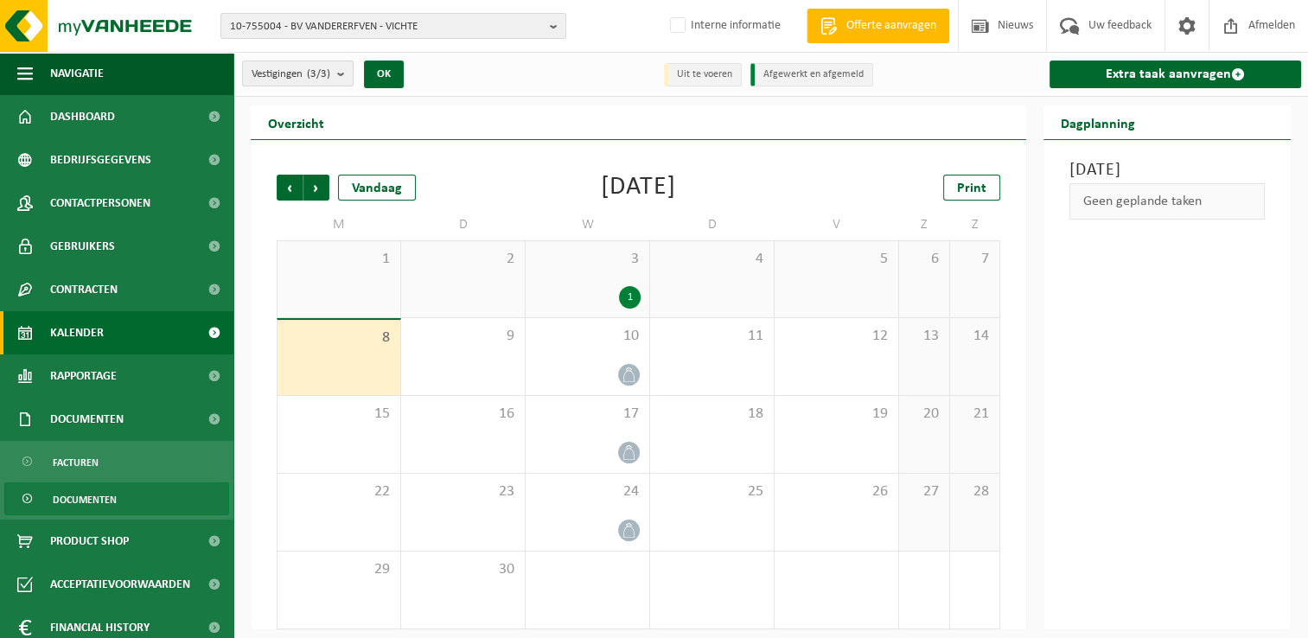
click at [99, 503] on span "Documenten" at bounding box center [85, 499] width 64 height 33
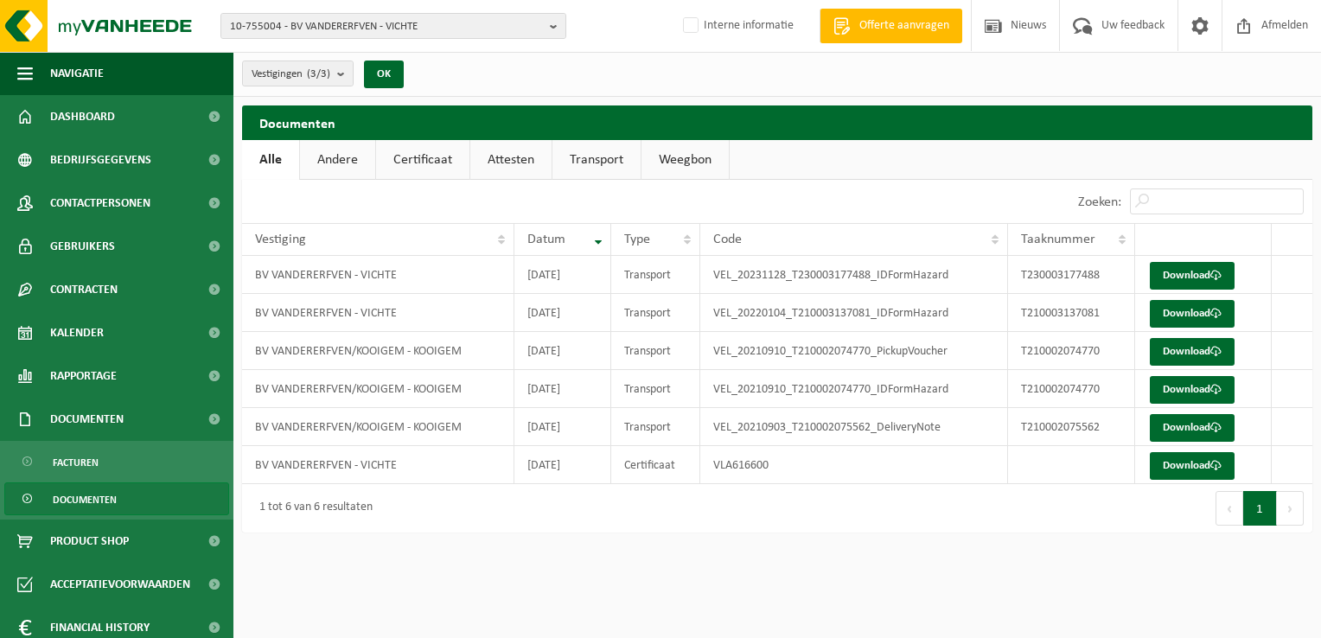
click at [415, 162] on link "Certificaat" at bounding box center [422, 160] width 93 height 40
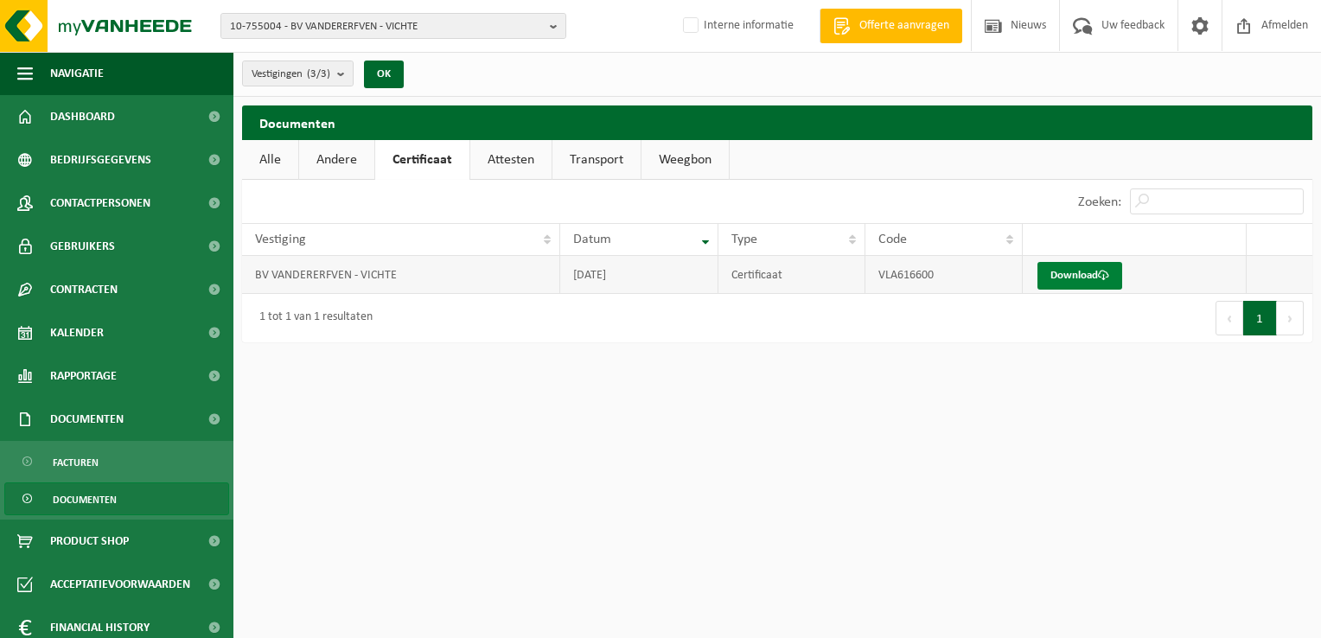
click at [1085, 275] on link "Download" at bounding box center [1079, 276] width 85 height 28
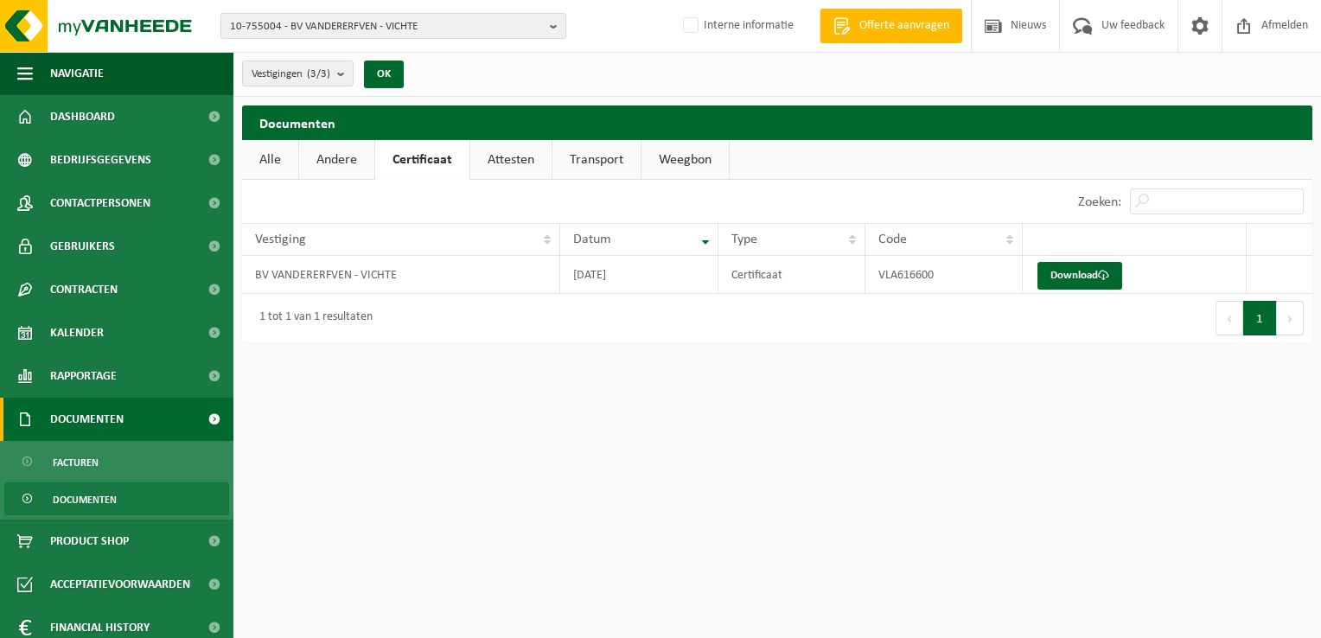
click at [107, 427] on span "Documenten" at bounding box center [86, 419] width 73 height 43
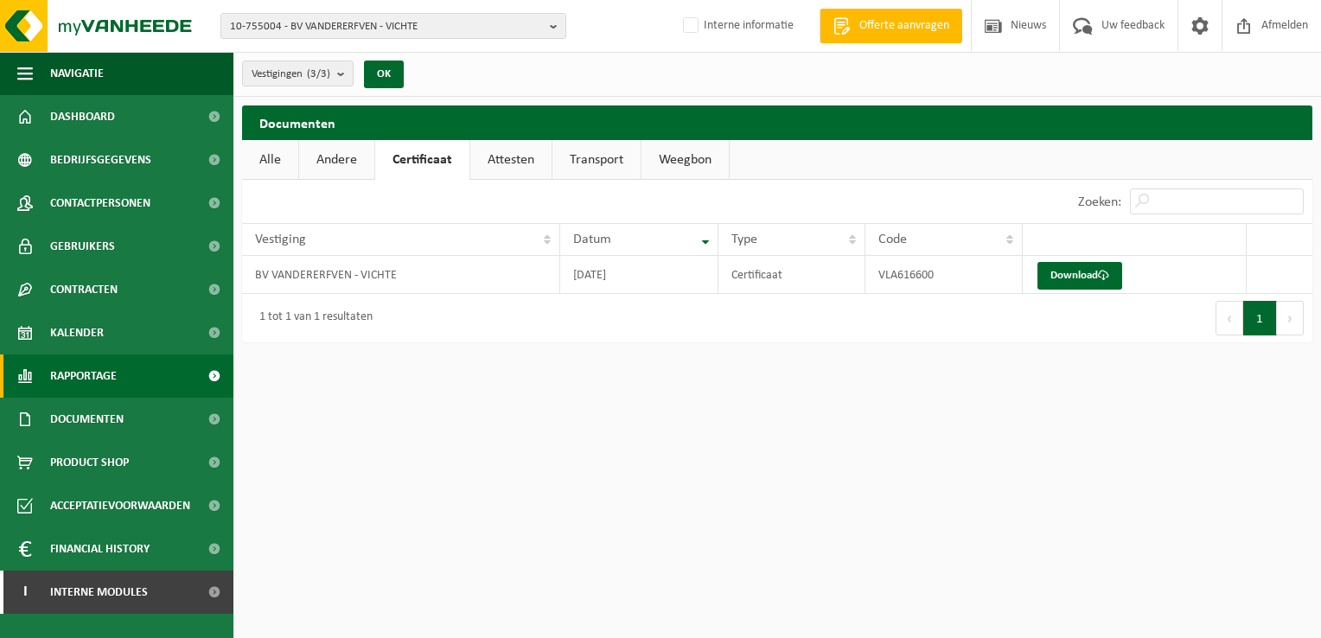
click at [106, 377] on span "Rapportage" at bounding box center [83, 375] width 67 height 43
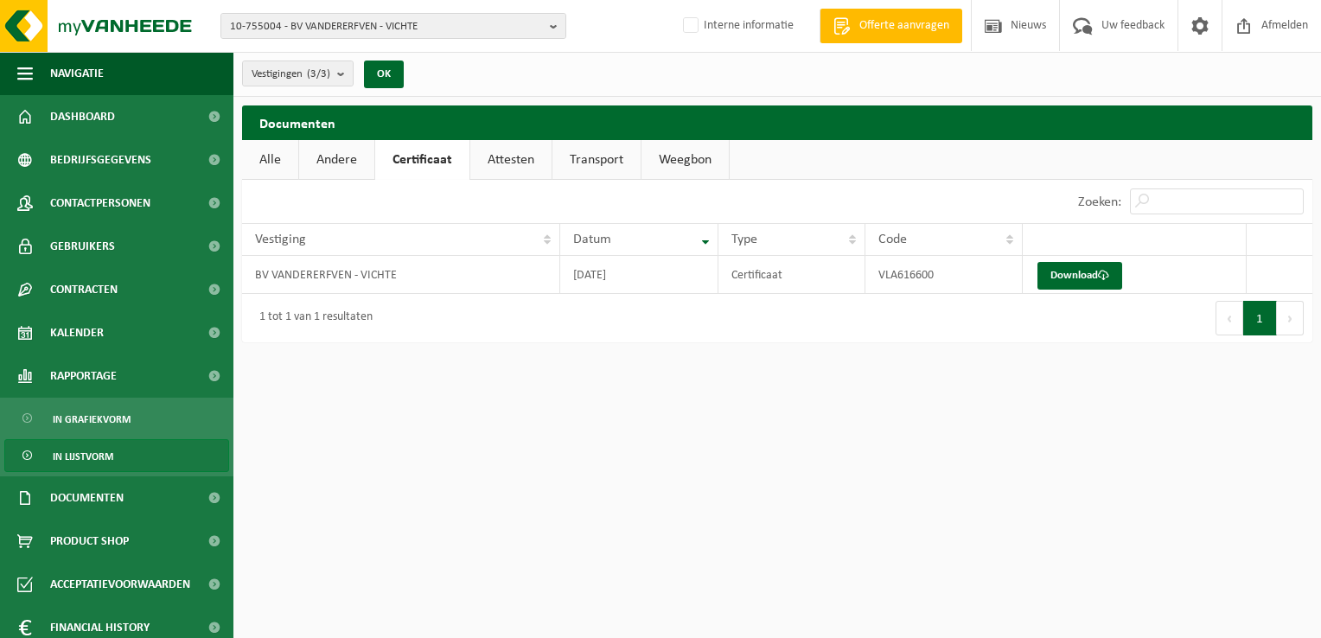
click at [86, 451] on span "In lijstvorm" at bounding box center [83, 456] width 60 height 33
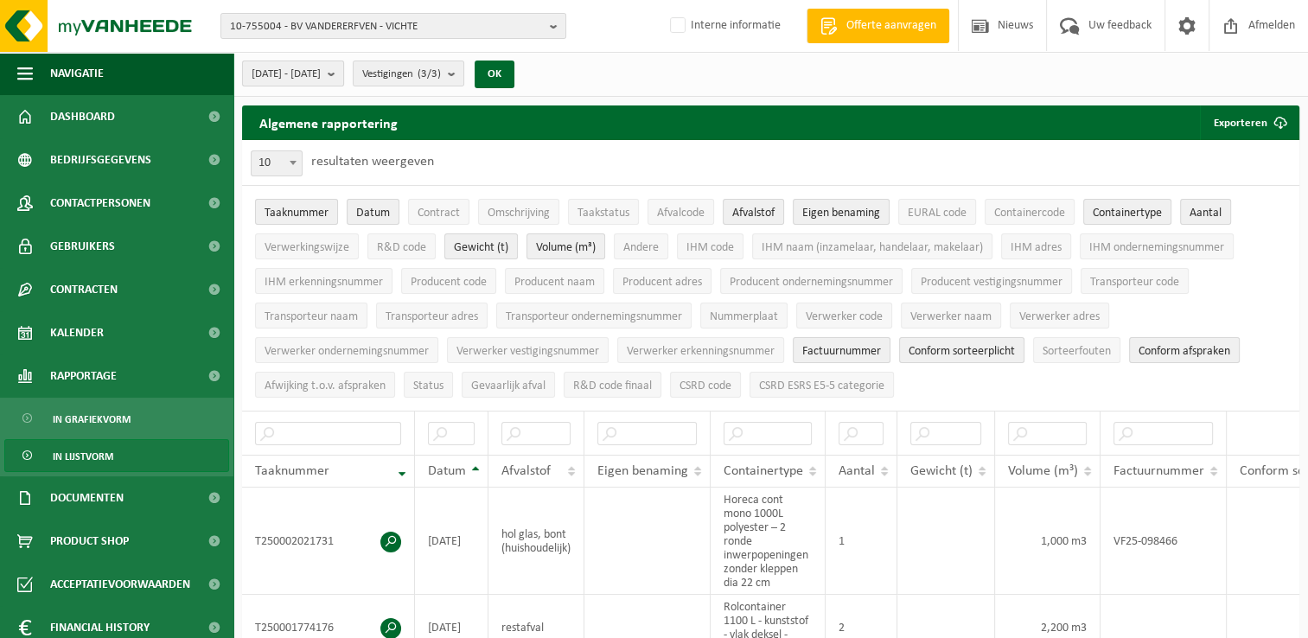
click at [301, 74] on span "2025-04-01 - 2025-09-08" at bounding box center [285, 74] width 69 height 26
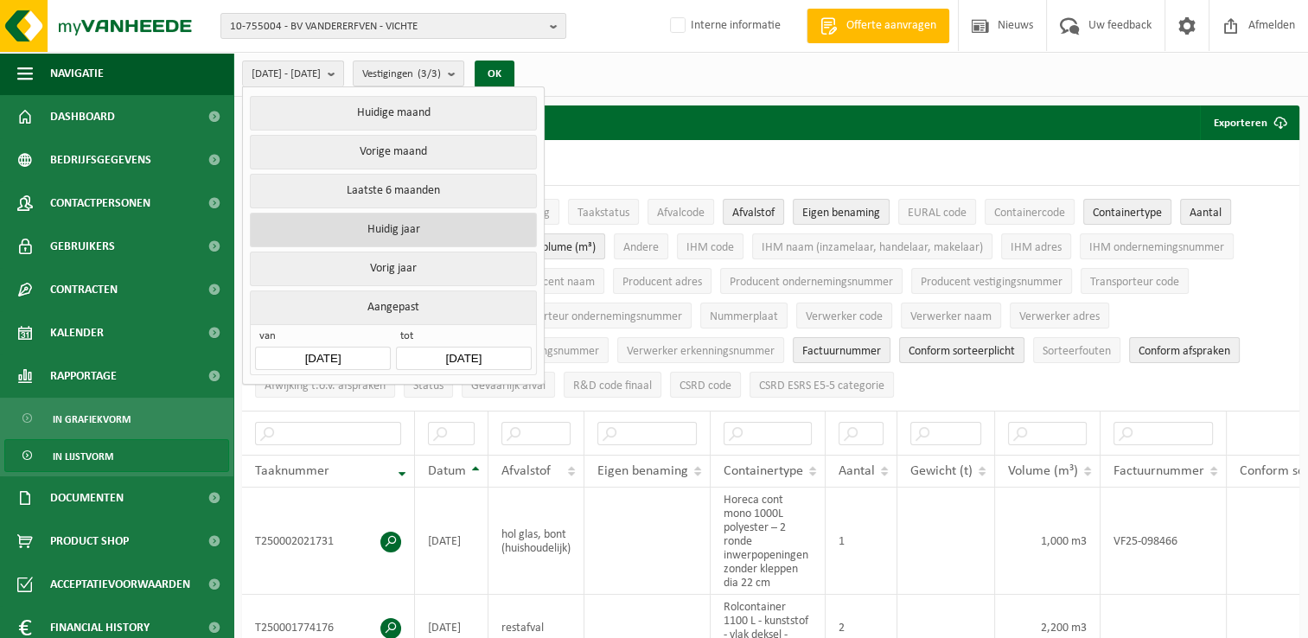
click at [383, 221] on button "Huidig jaar" at bounding box center [393, 230] width 286 height 35
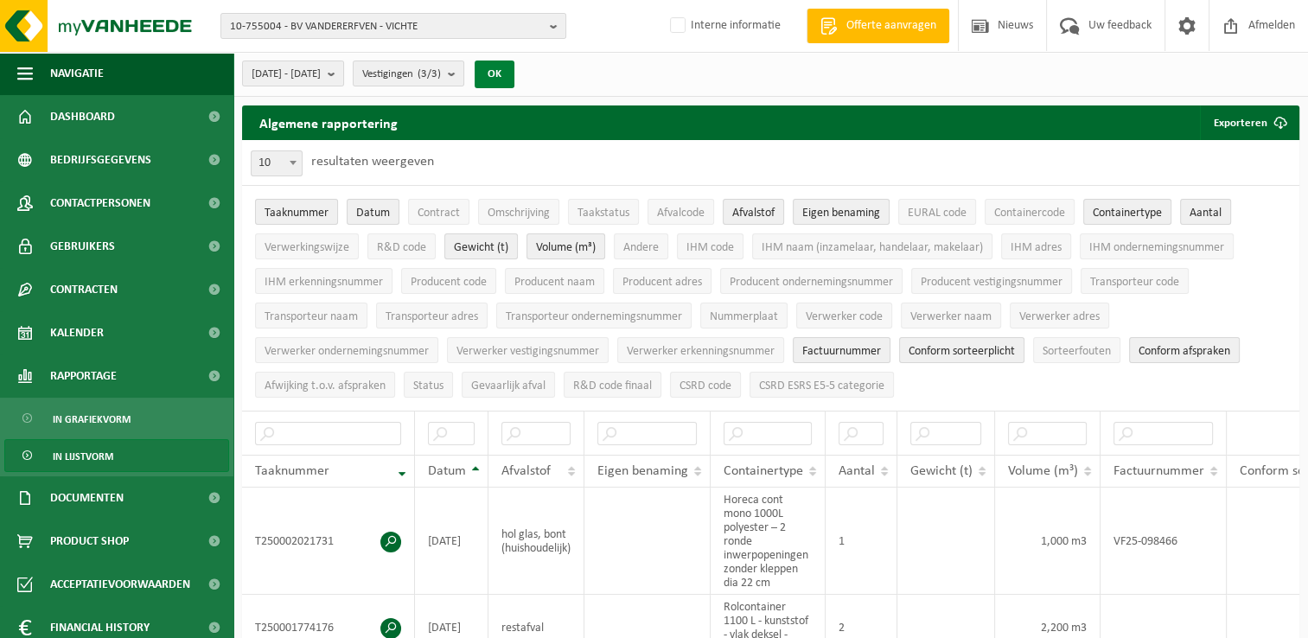
click at [514, 69] on button "OK" at bounding box center [494, 74] width 40 height 28
click at [23, 71] on span "button" at bounding box center [25, 73] width 16 height 43
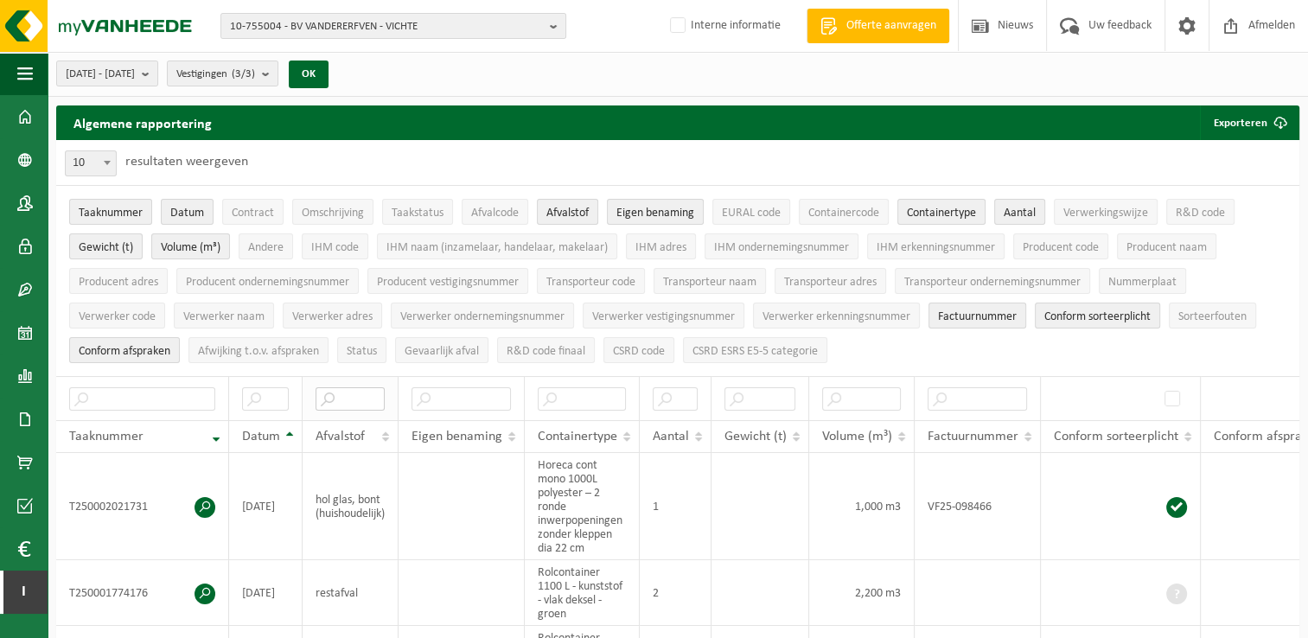
click at [349, 392] on input "text" at bounding box center [349, 398] width 69 height 23
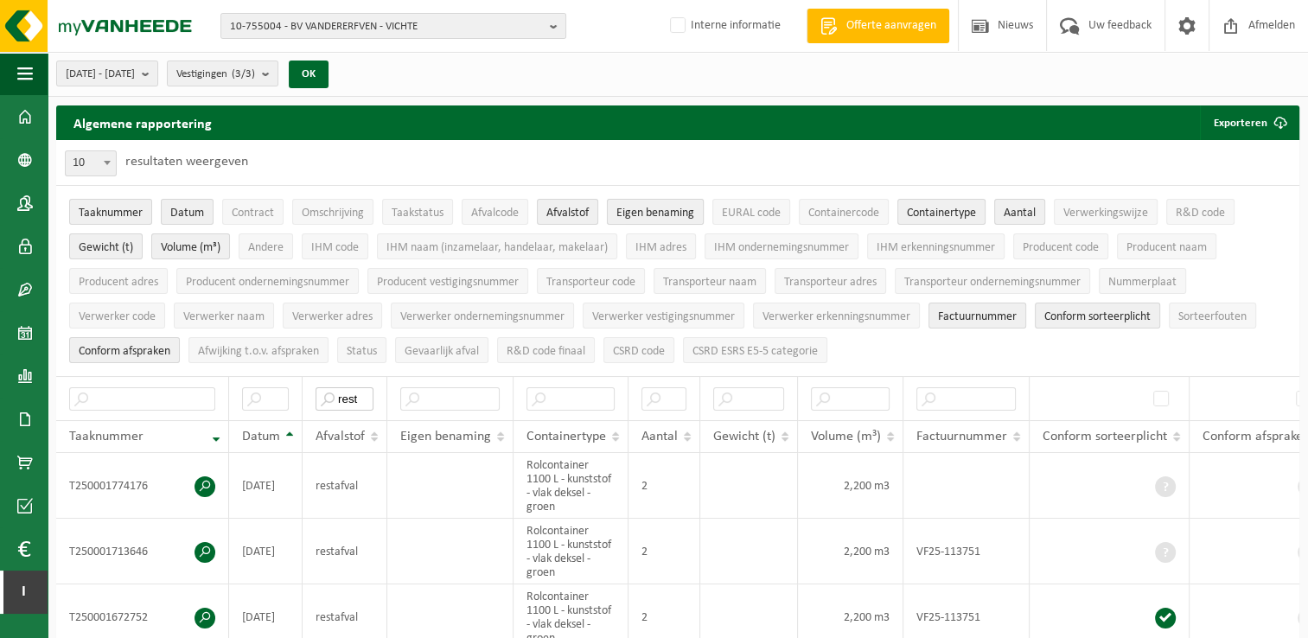
type input "rest"
click at [647, 204] on button "Eigen benaming" at bounding box center [655, 212] width 97 height 26
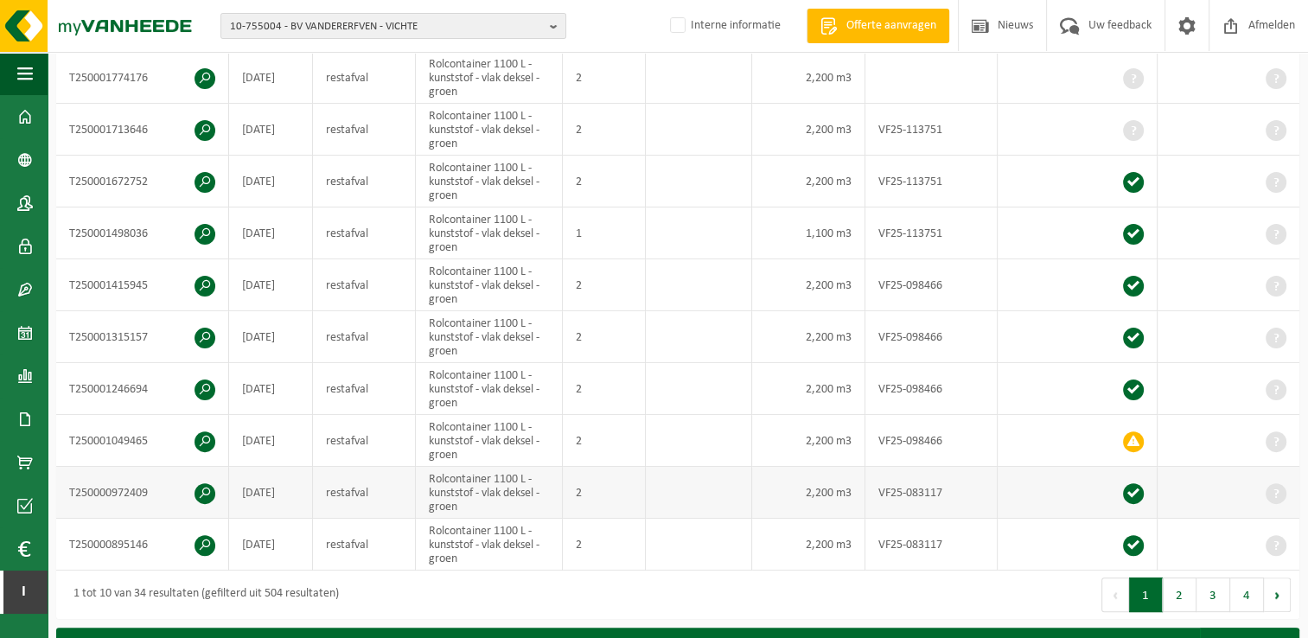
scroll to position [432, 0]
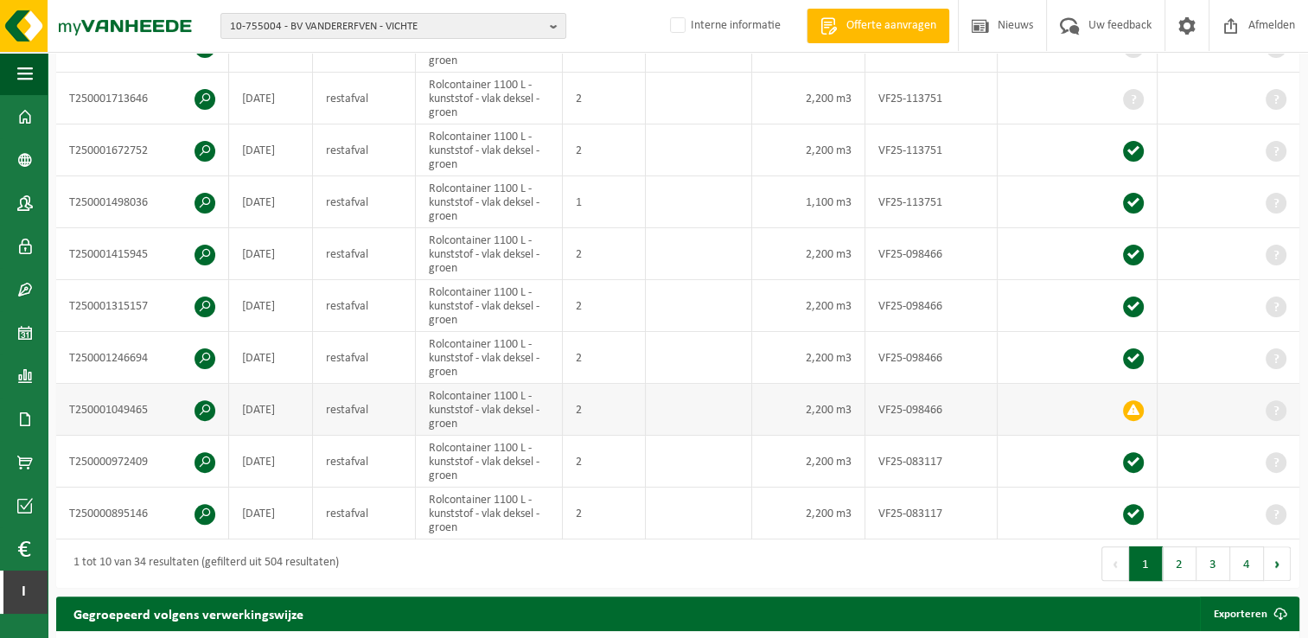
click at [199, 403] on span at bounding box center [204, 410] width 21 height 21
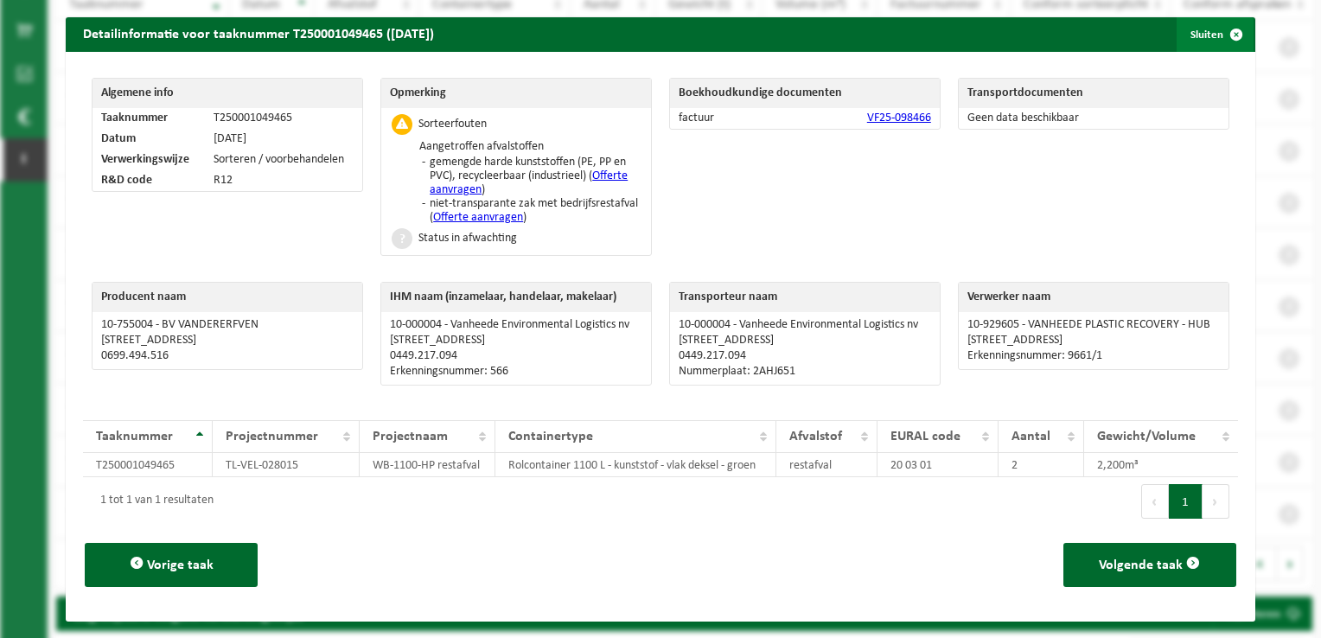
click at [1219, 33] on span "button" at bounding box center [1236, 34] width 35 height 35
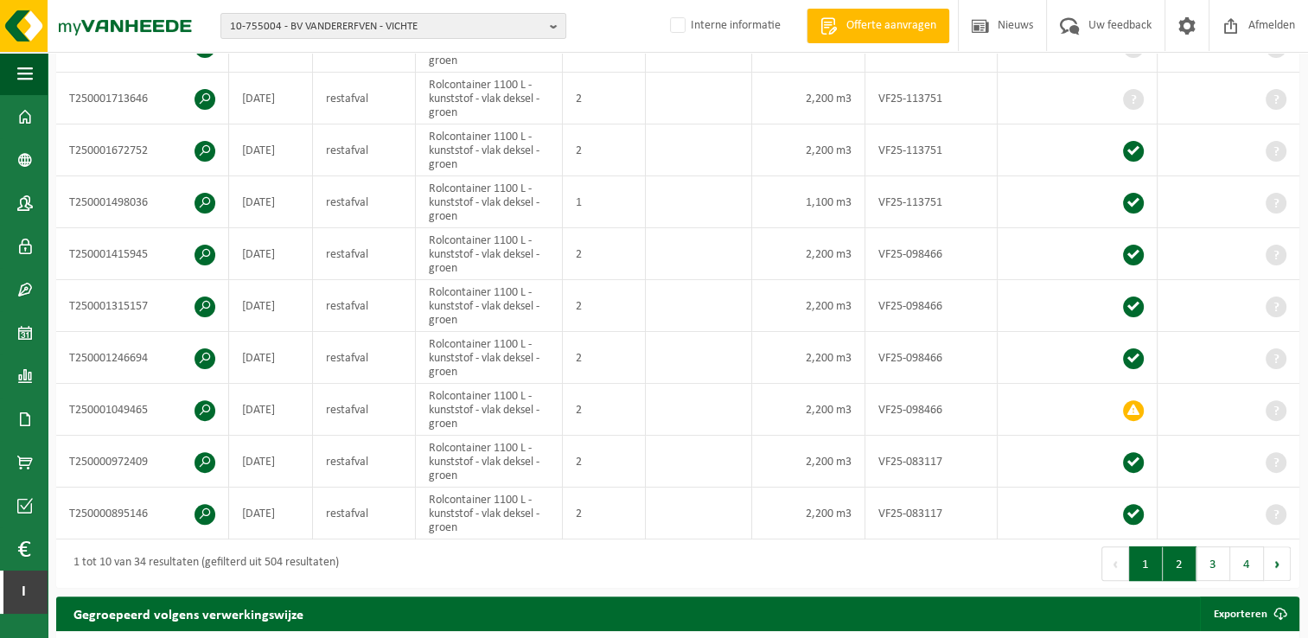
click at [1180, 563] on button "2" at bounding box center [1179, 563] width 34 height 35
click at [1213, 562] on button "3" at bounding box center [1213, 563] width 34 height 35
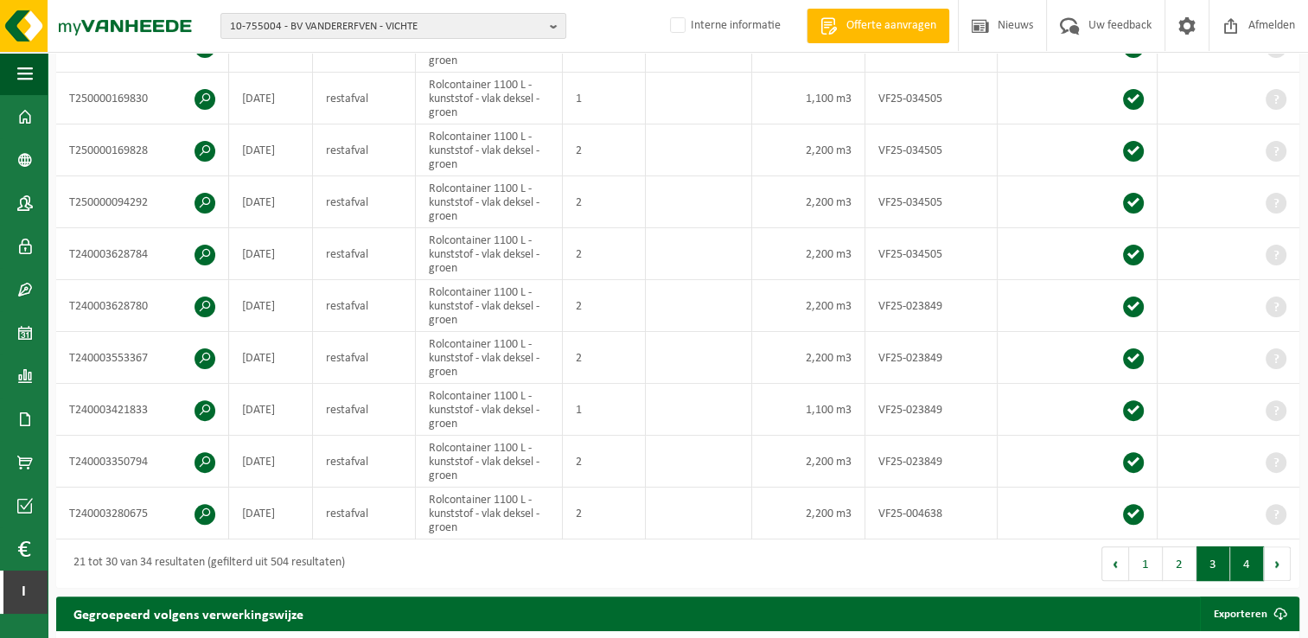
click at [1238, 555] on button "4" at bounding box center [1247, 563] width 34 height 35
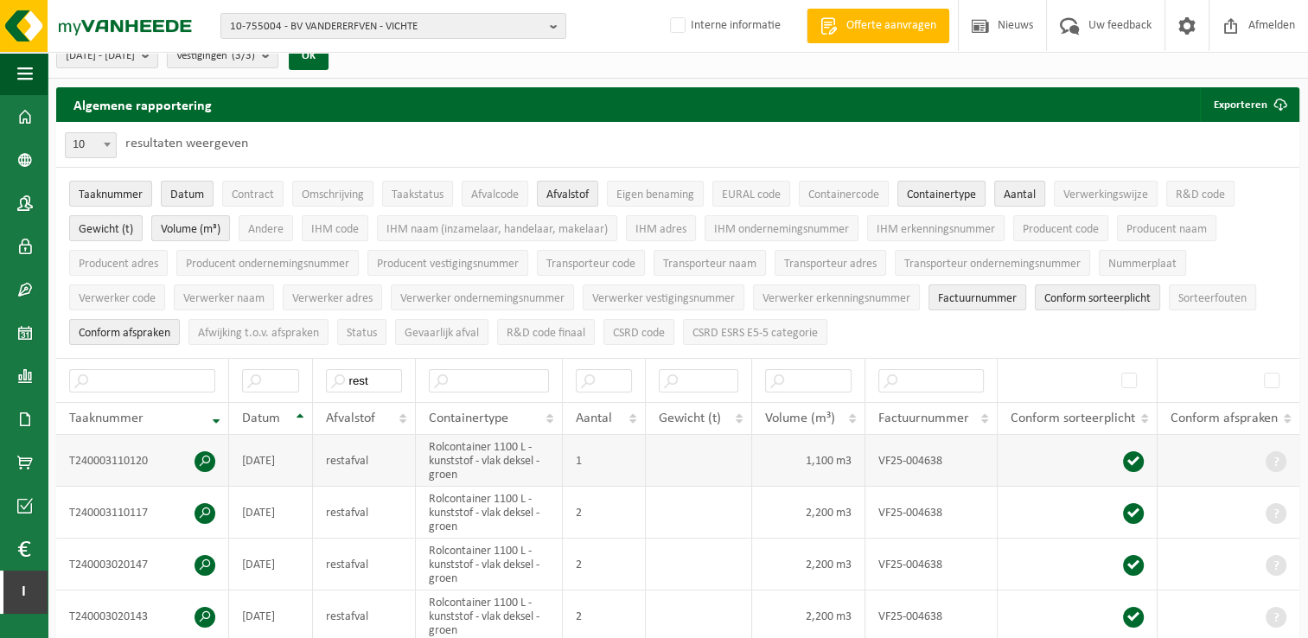
scroll to position [0, 0]
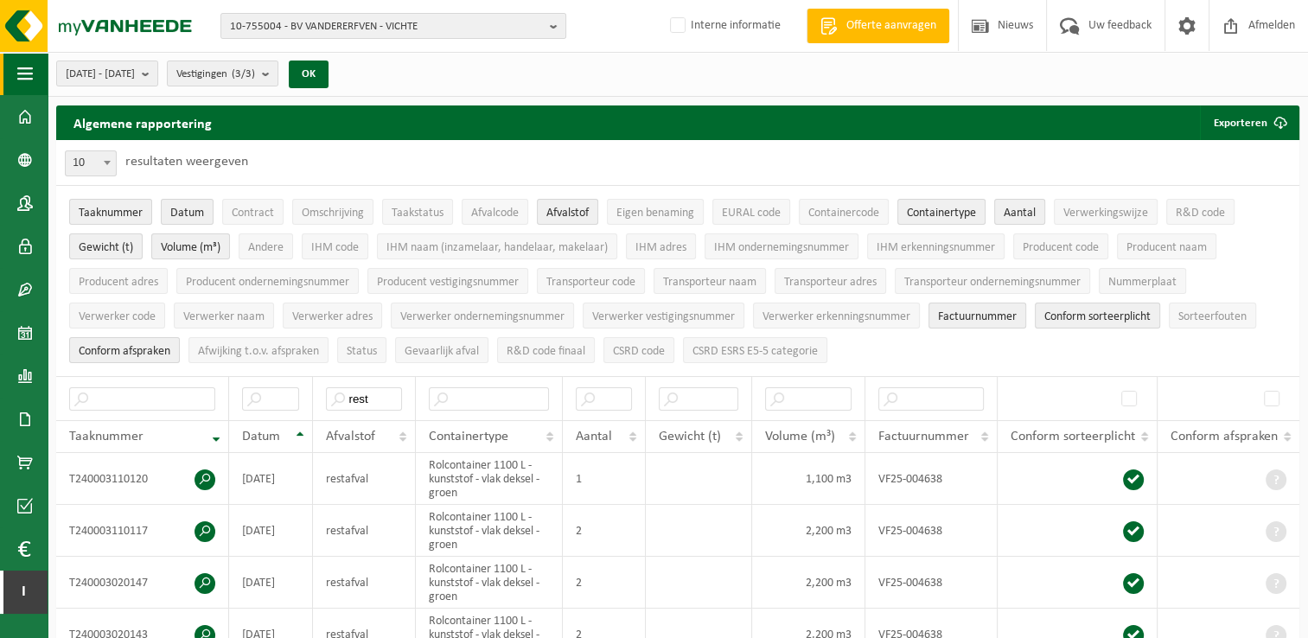
click at [20, 73] on span "button" at bounding box center [25, 73] width 16 height 43
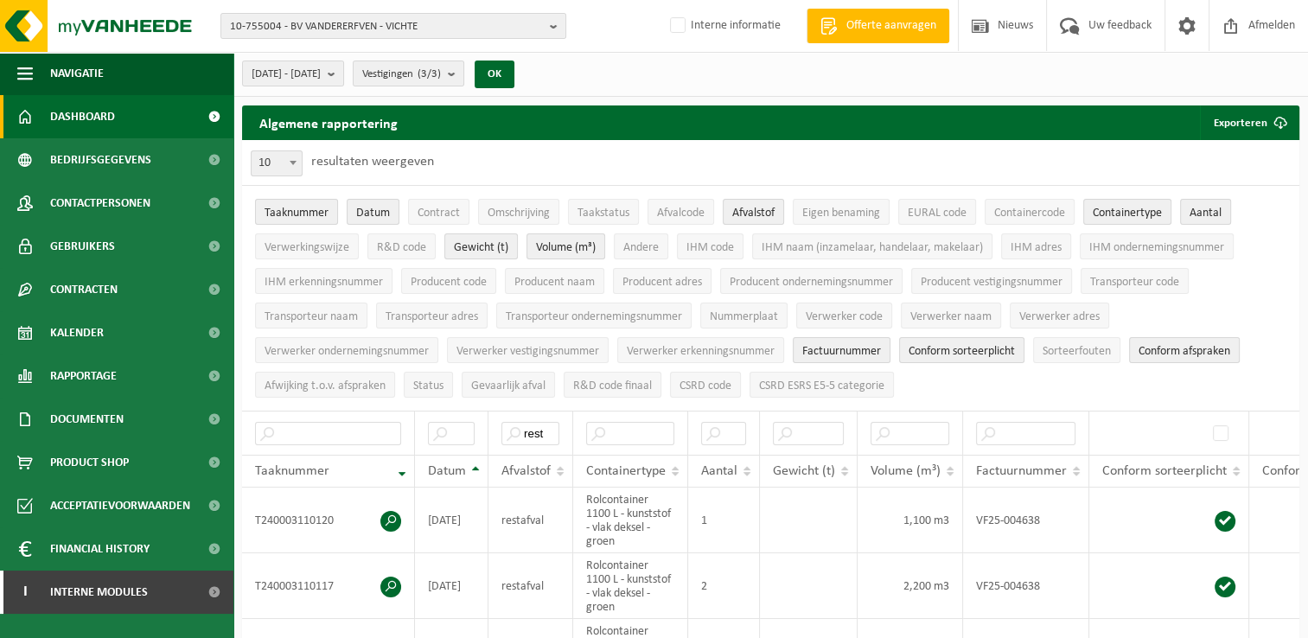
click at [88, 112] on span "Dashboard" at bounding box center [82, 116] width 65 height 43
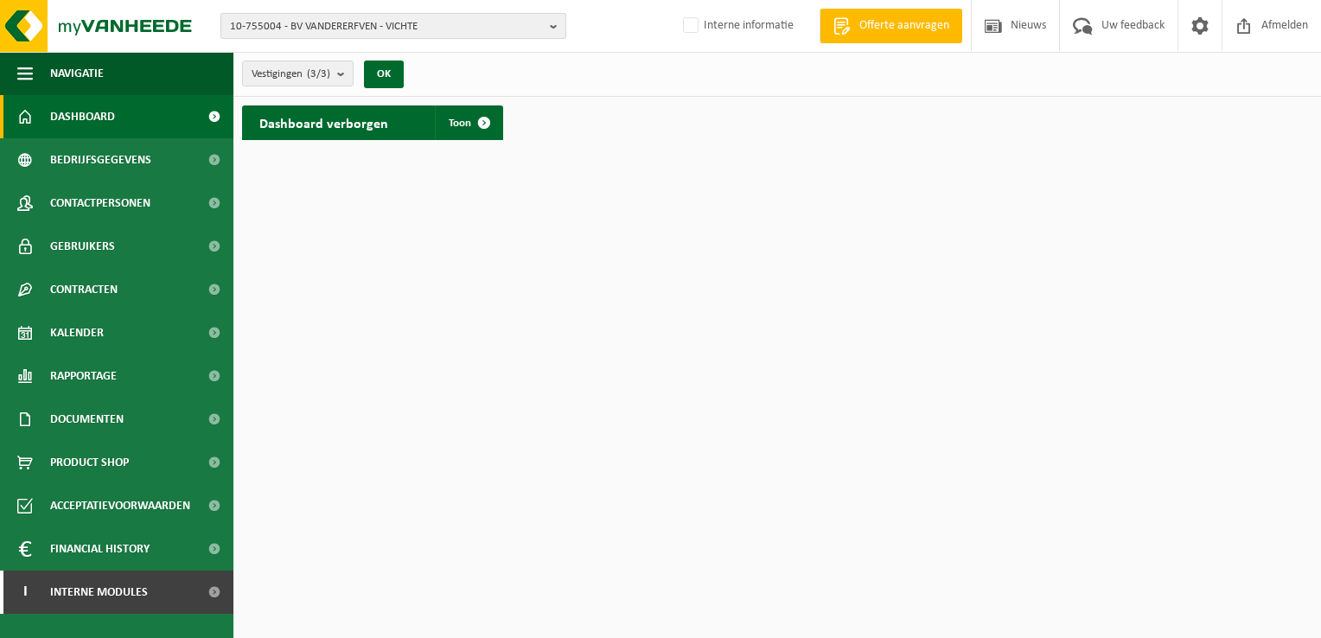
click at [553, 22] on b "button" at bounding box center [558, 26] width 16 height 24
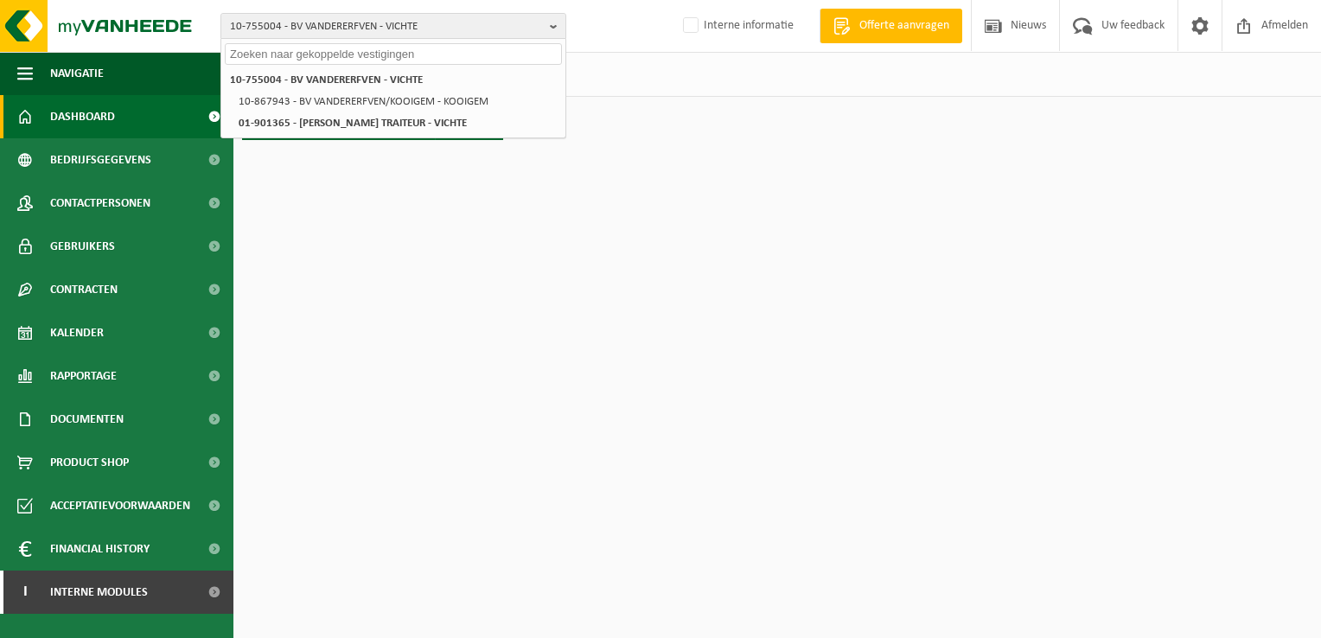
click at [498, 54] on input "text" at bounding box center [393, 54] width 337 height 22
paste input "10-784865"
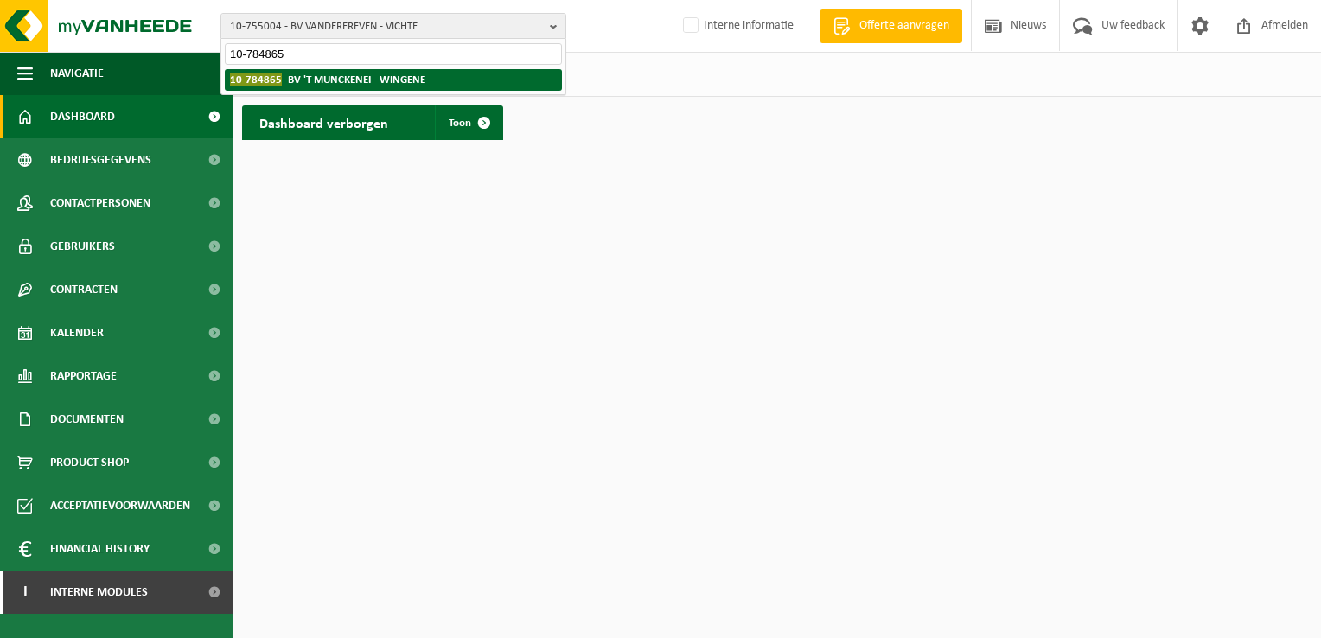
type input "10-784865"
click at [380, 84] on strong "10-784865 - BV 'T MUNCKENEI - WINGENE" at bounding box center [327, 79] width 195 height 13
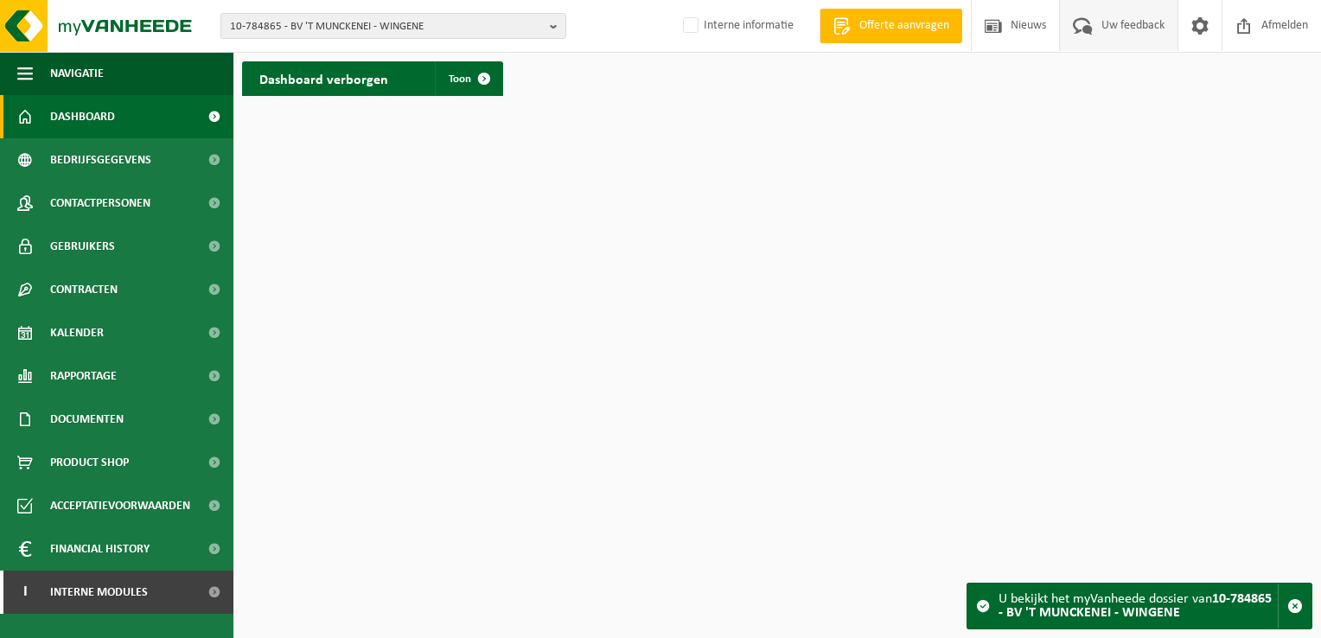
click at [1127, 30] on span "Uw feedback" at bounding box center [1133, 25] width 72 height 51
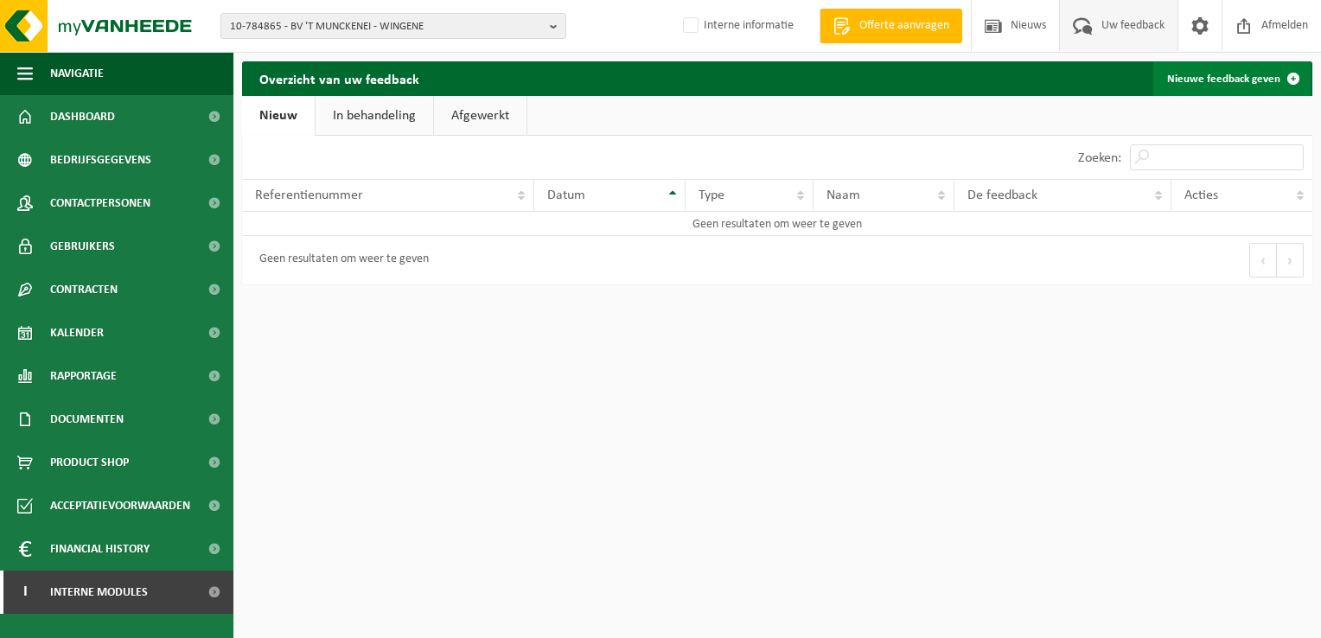
click at [1194, 85] on link "Nieuwe feedback geven" at bounding box center [1231, 78] width 157 height 35
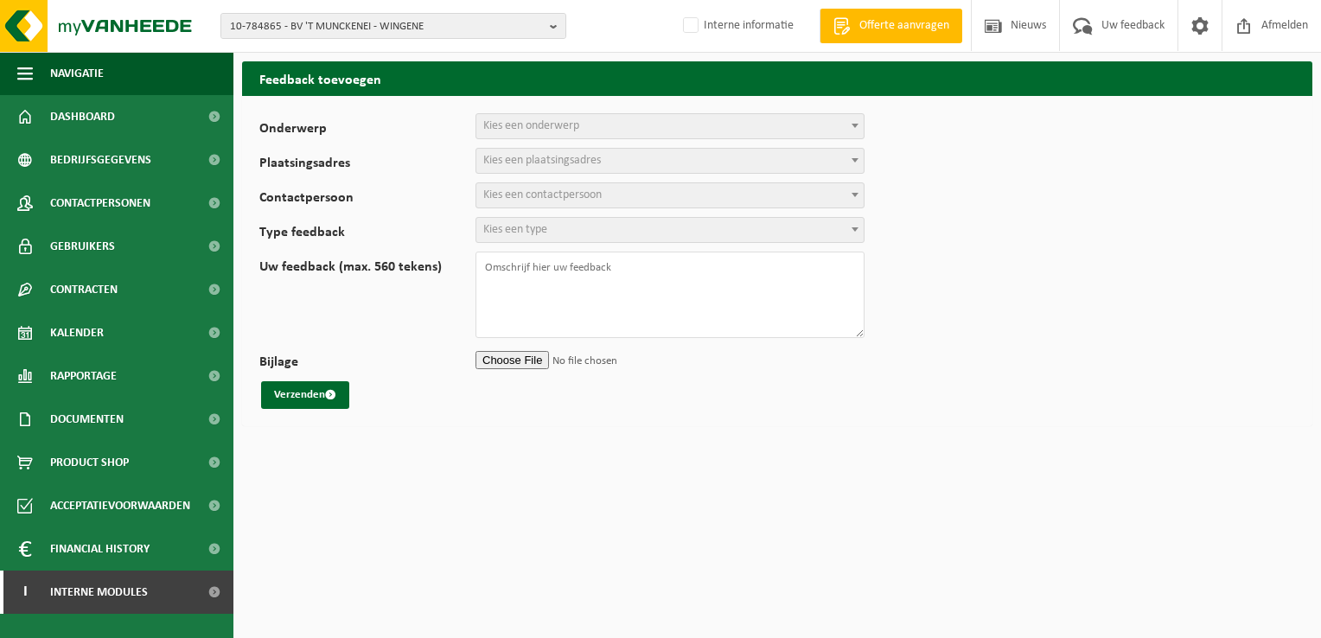
select select
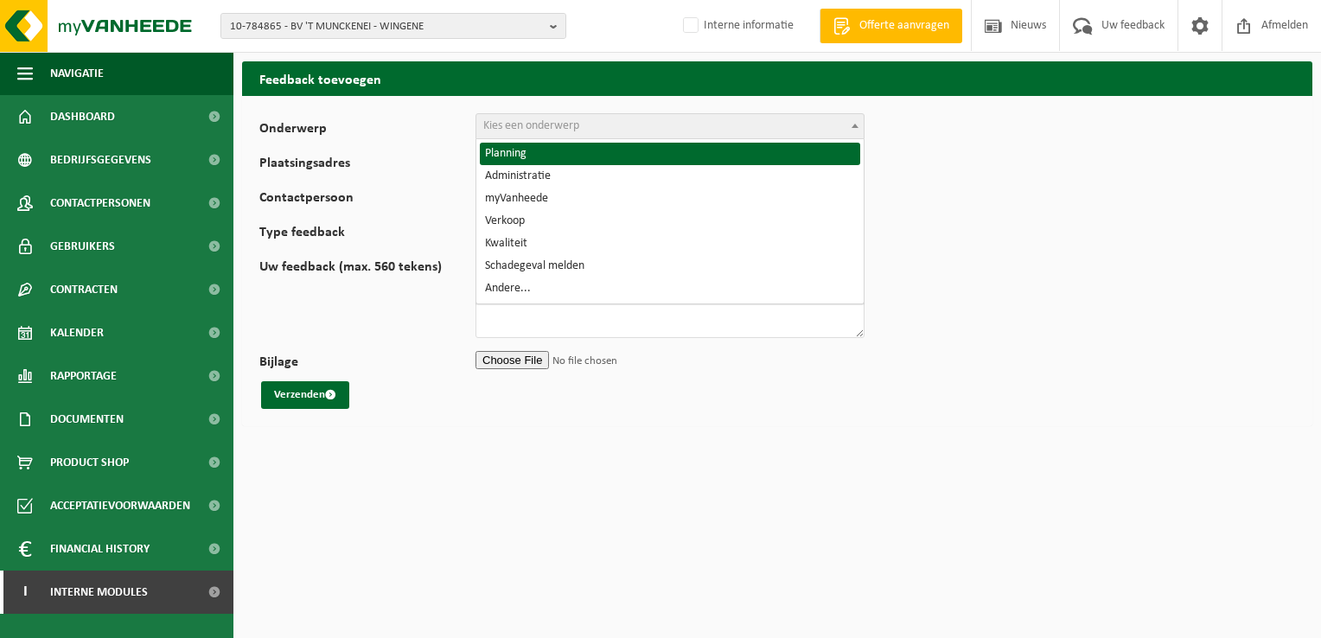
click at [702, 130] on span "Kies een onderwerp" at bounding box center [669, 126] width 387 height 24
select select "1"
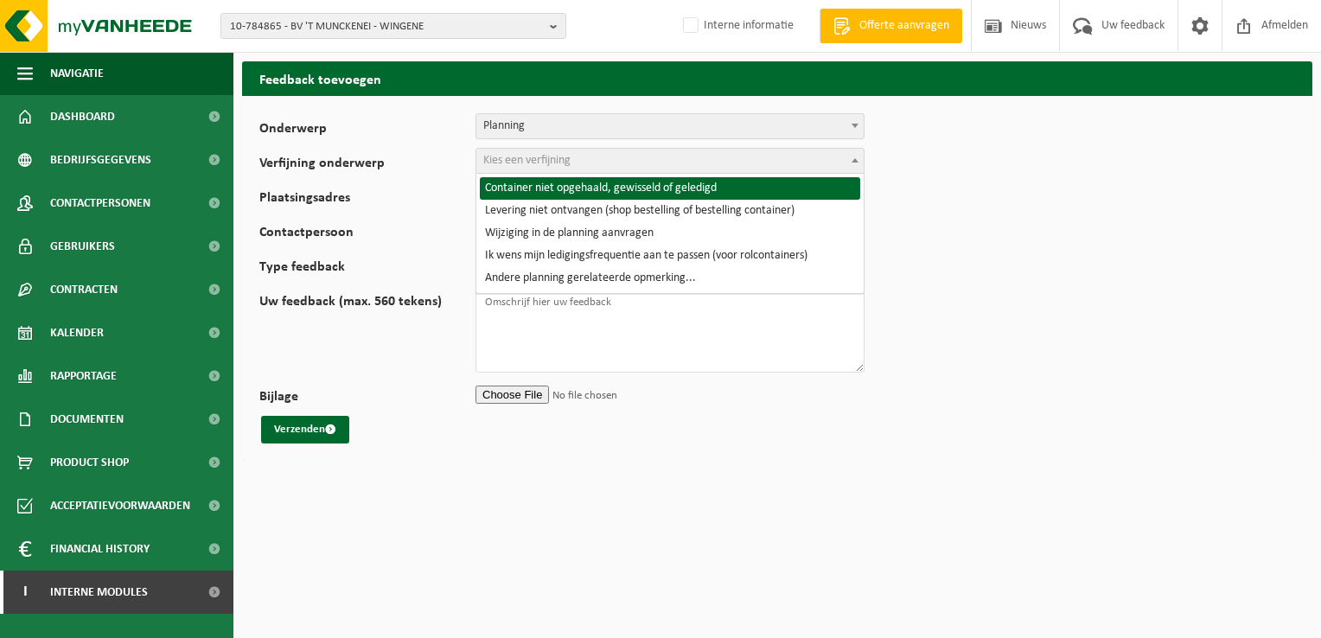
click at [519, 161] on span "Kies een verfijning" at bounding box center [526, 160] width 87 height 13
select select "2"
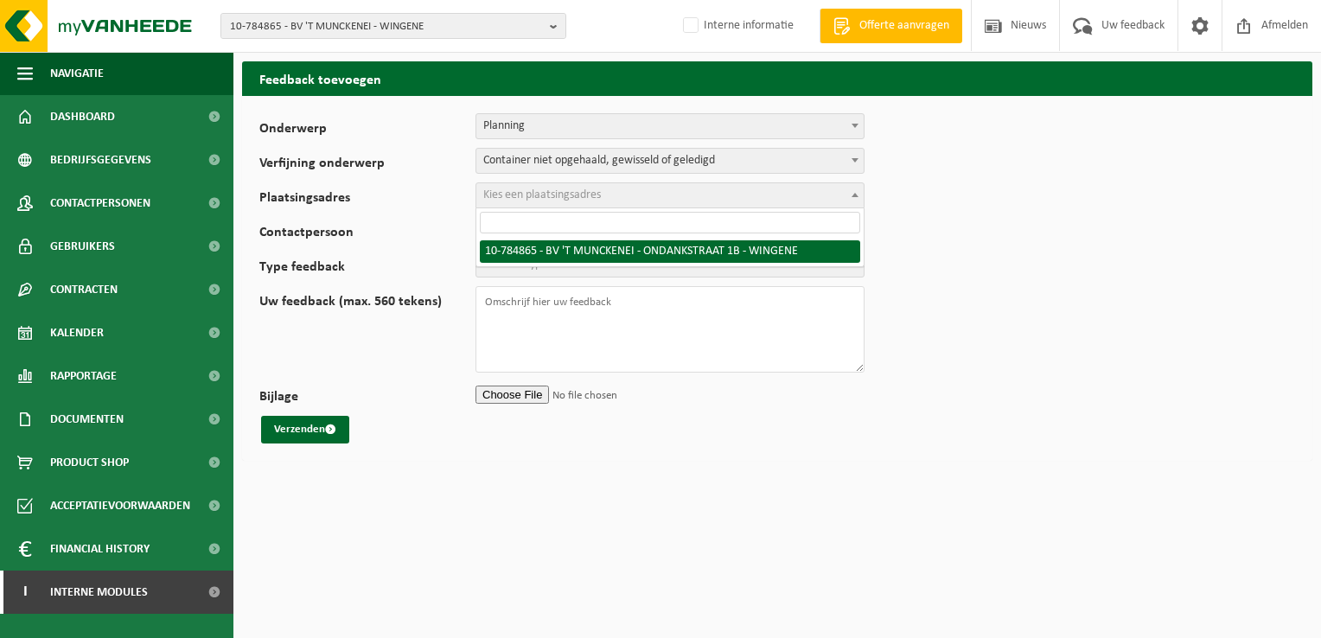
click at [548, 191] on span "Kies een plaatsingsadres" at bounding box center [542, 194] width 118 height 13
select select "28830"
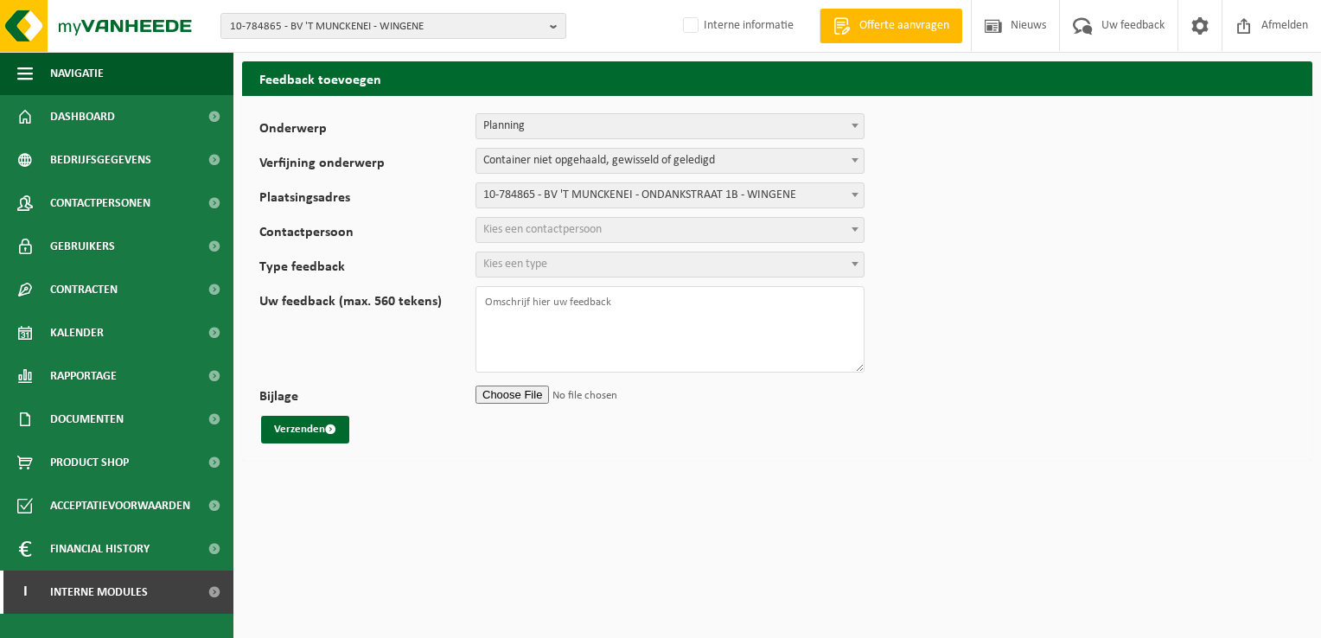
click at [660, 226] on span "Kies een contactpersoon" at bounding box center [669, 230] width 387 height 24
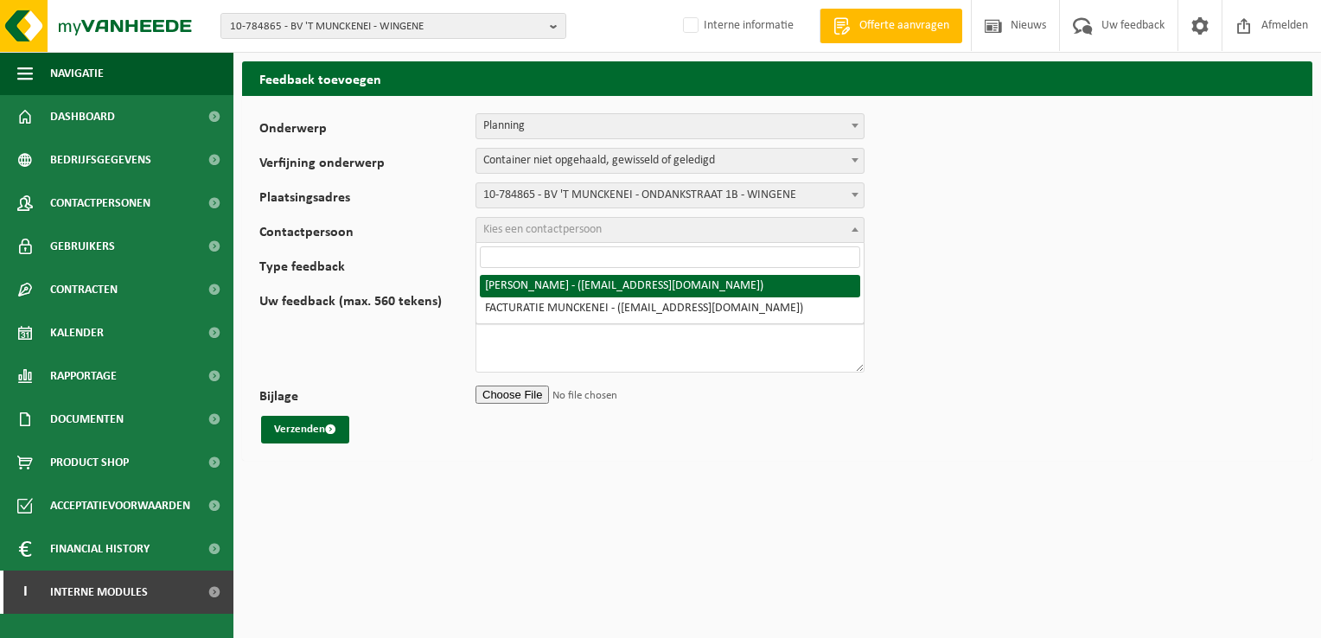
select select "22041"
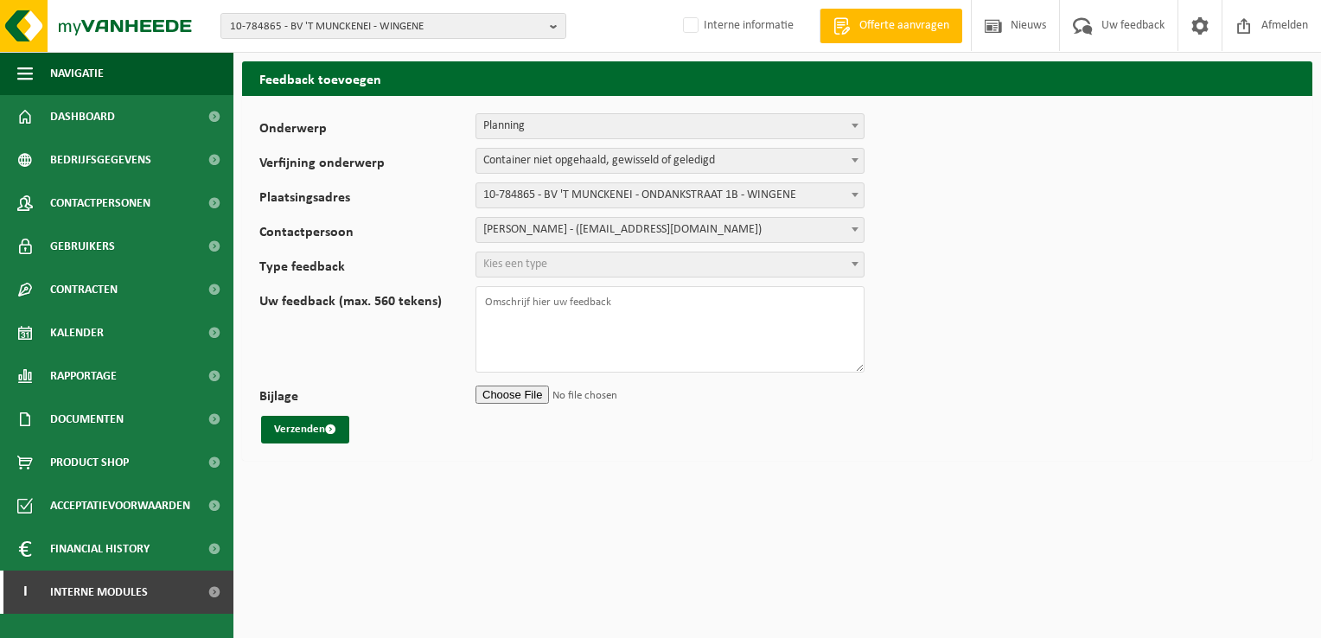
click at [623, 265] on span "Kies een type" at bounding box center [669, 264] width 387 height 24
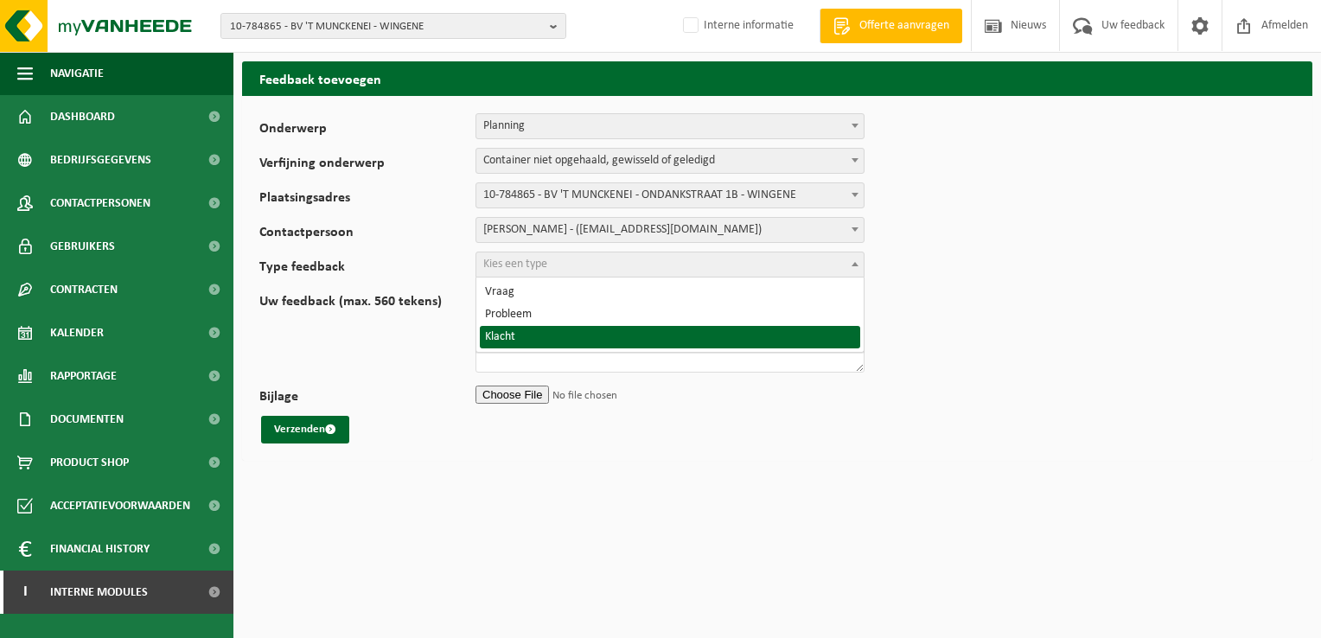
select select "COM"
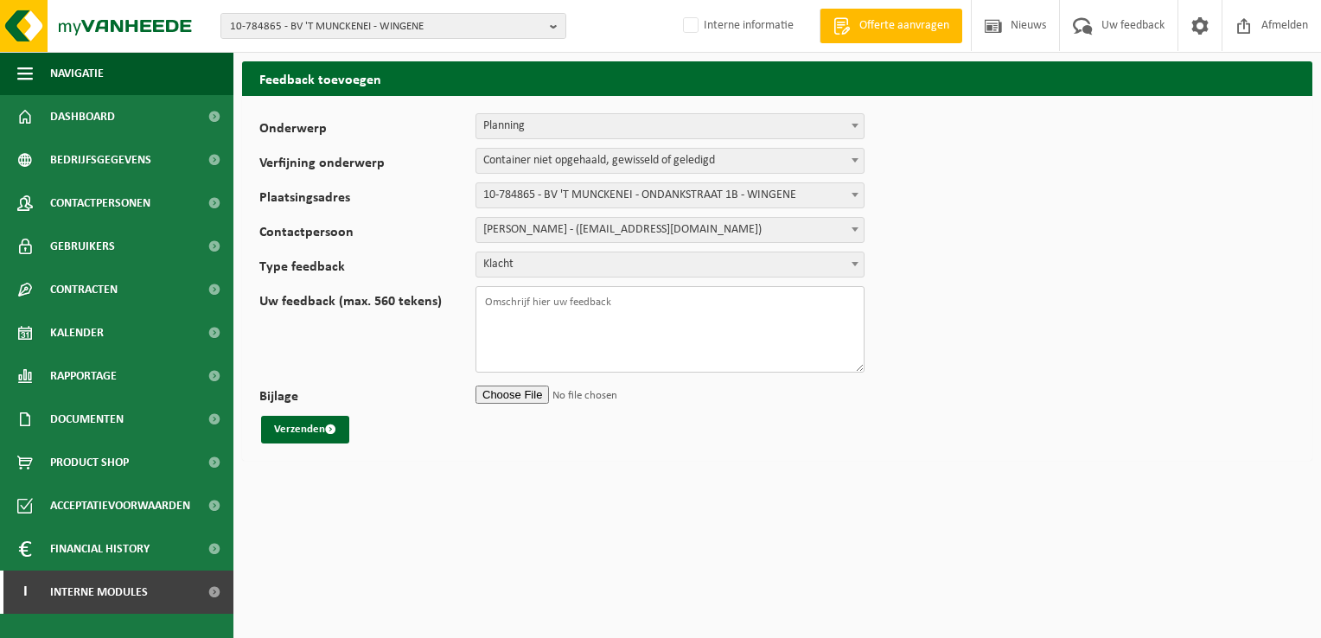
click at [644, 306] on textarea "Uw feedback (max. 560 tekens)" at bounding box center [669, 329] width 389 height 86
paste textarea "TL-VEL-071581"
paste textarea "gemengde kunststoffen (recycleerbaar), inclusief PVC"
type textarea "TL-VEL-071581 gemengde kunststoffen (recycleerbaar), inclusief PVC Goede morgen…"
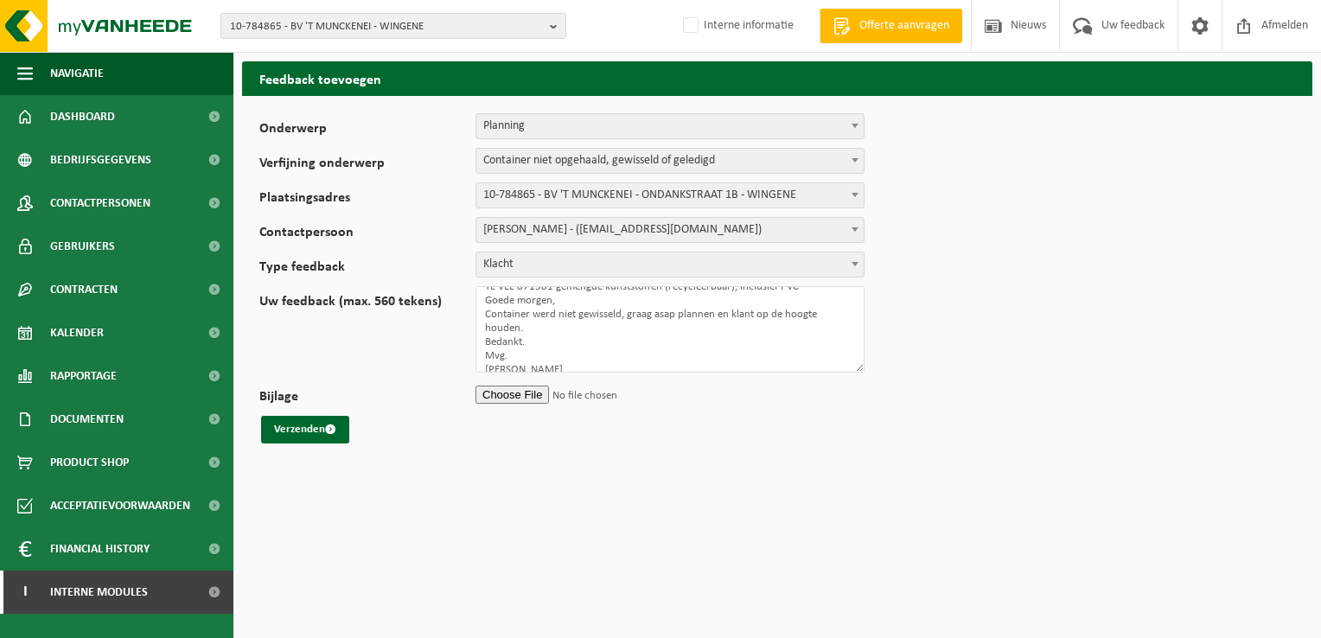
click at [516, 391] on input "Bijlage" at bounding box center [669, 394] width 389 height 26
type input "C:\fakepath\'t Munckenei.msg"
click at [292, 436] on button "Verzenden" at bounding box center [305, 430] width 88 height 28
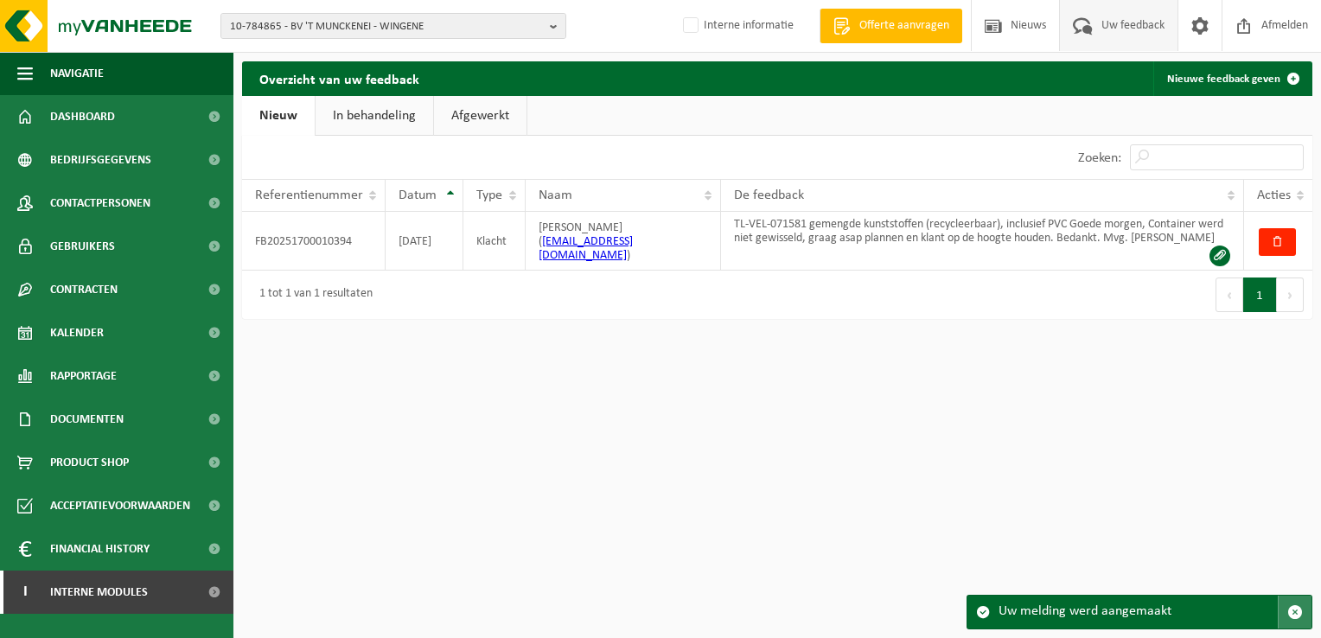
click at [1296, 609] on span "button" at bounding box center [1295, 612] width 16 height 16
